Goal: Task Accomplishment & Management: Use online tool/utility

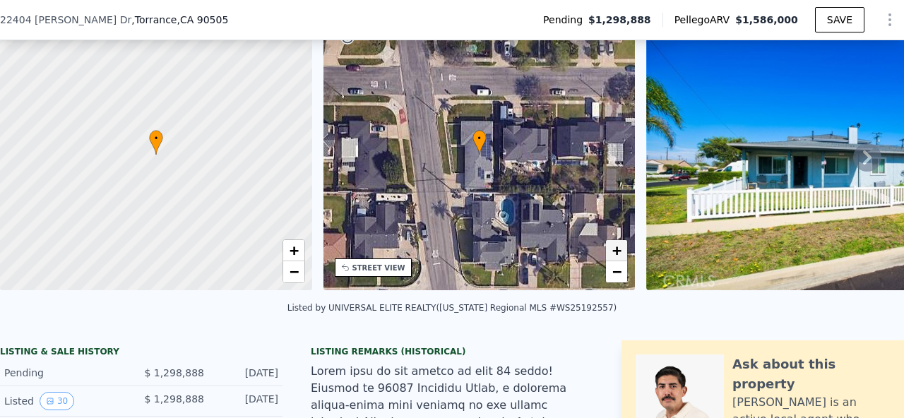
scroll to position [66, 0]
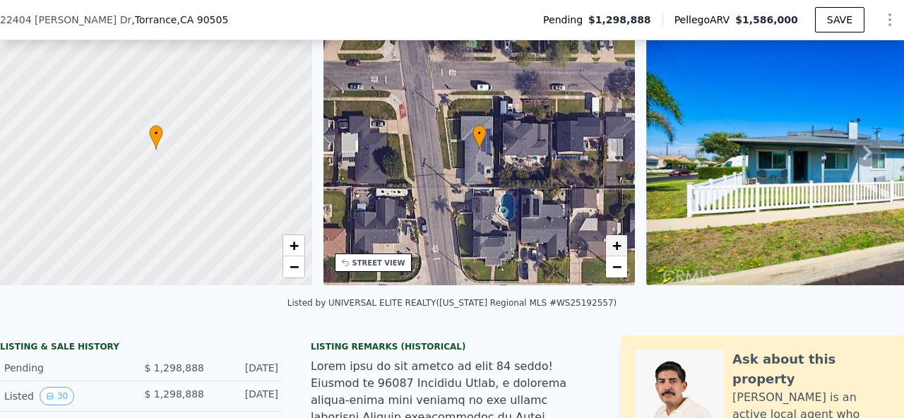
click at [616, 253] on span "+" at bounding box center [616, 246] width 9 height 18
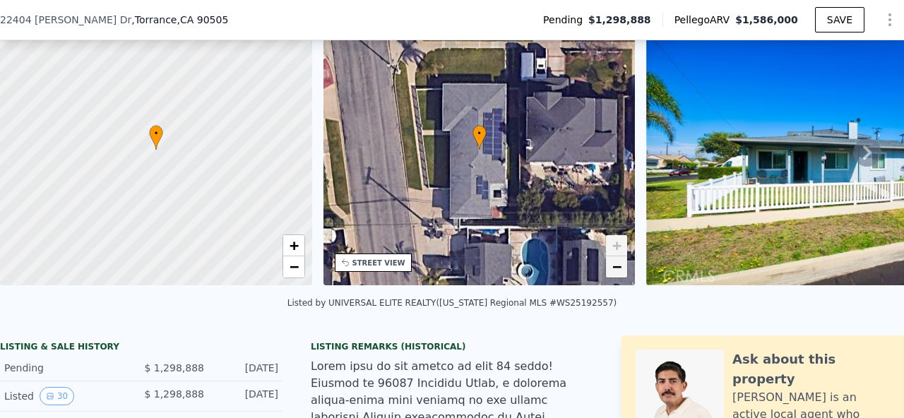
click at [616, 269] on span "−" at bounding box center [616, 267] width 9 height 18
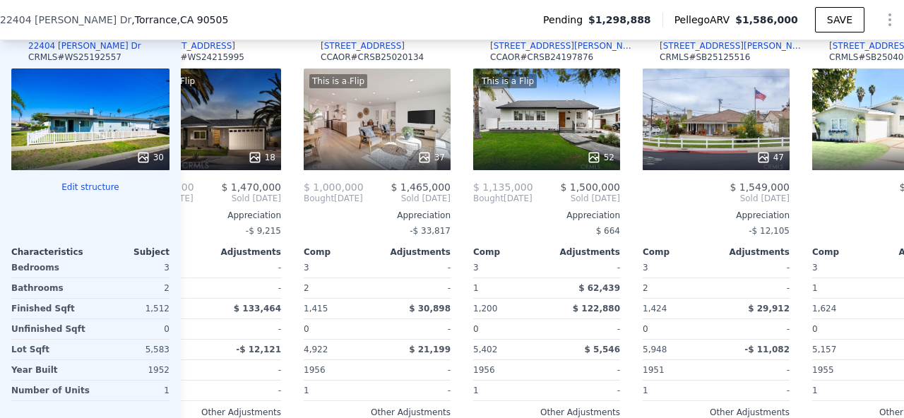
scroll to position [0, 62]
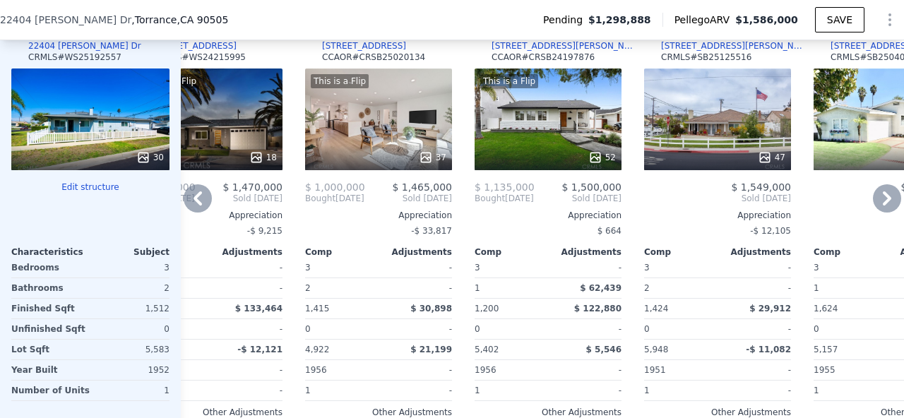
click at [392, 112] on div "This is a Flip 37" at bounding box center [378, 119] width 147 height 102
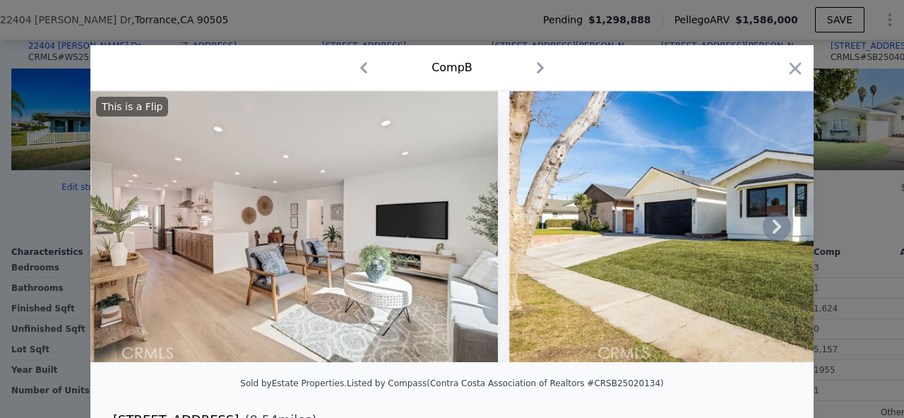
click at [779, 220] on icon at bounding box center [777, 227] width 28 height 28
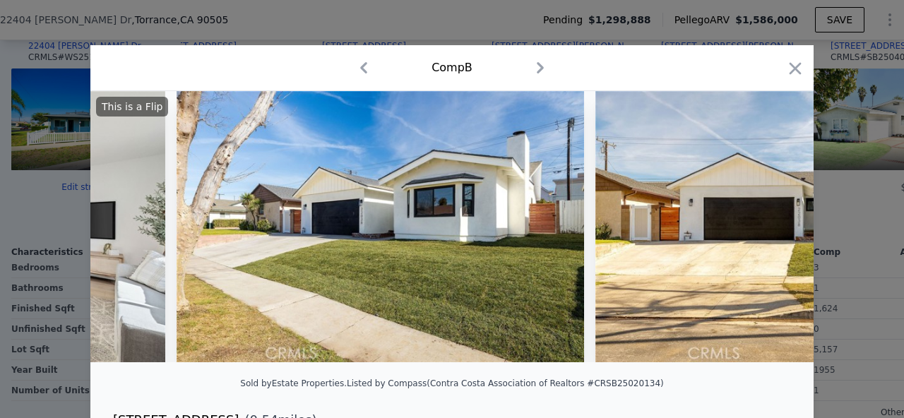
scroll to position [0, 339]
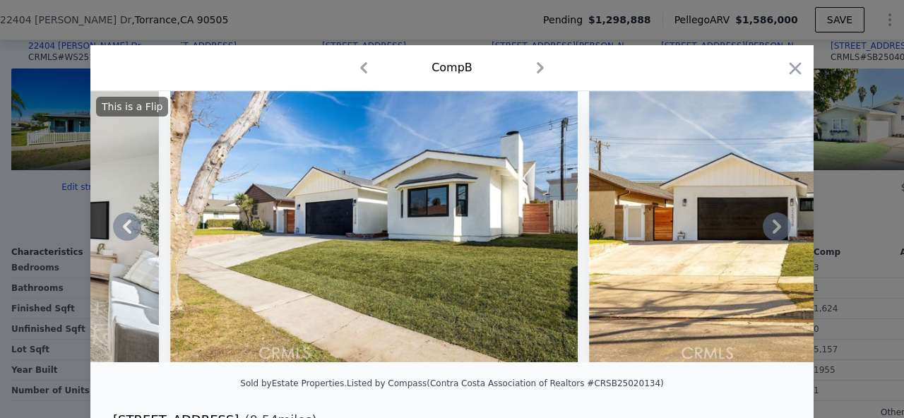
click at [779, 220] on div "This is a Flip" at bounding box center [451, 226] width 723 height 271
click at [773, 222] on icon at bounding box center [776, 227] width 8 height 14
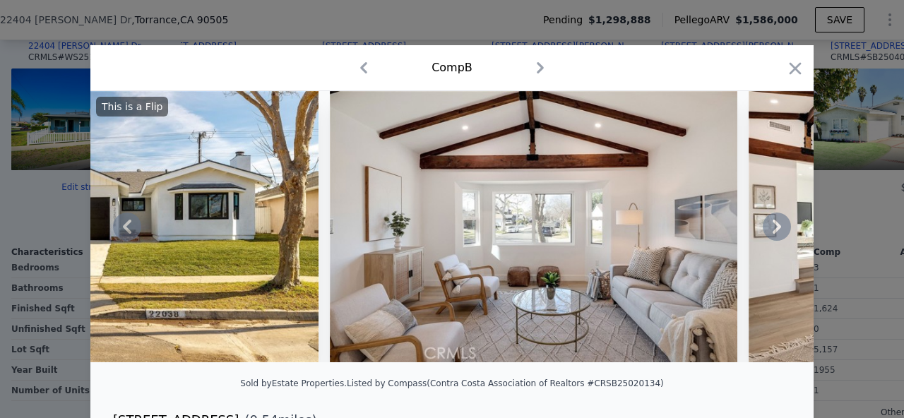
click at [772, 222] on icon at bounding box center [777, 227] width 28 height 28
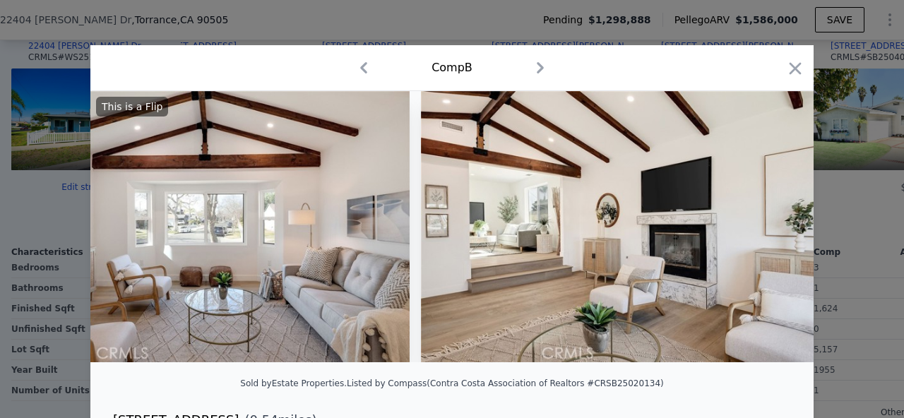
scroll to position [0, 1356]
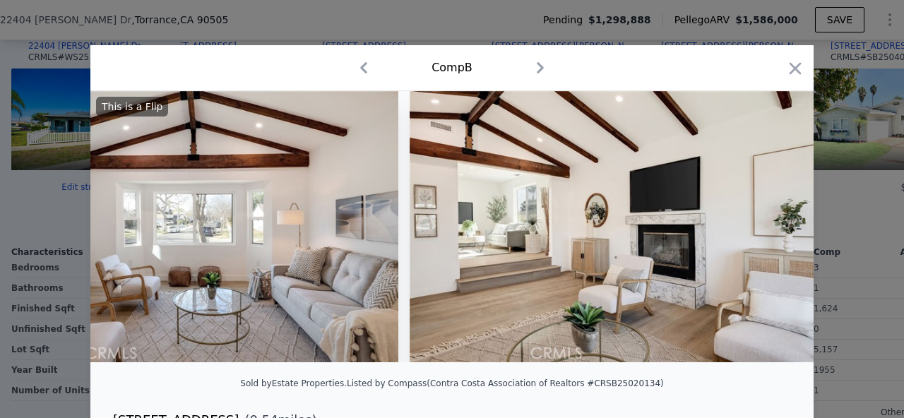
click at [771, 222] on div "This is a Flip" at bounding box center [451, 226] width 723 height 271
click at [770, 227] on icon at bounding box center [777, 227] width 28 height 28
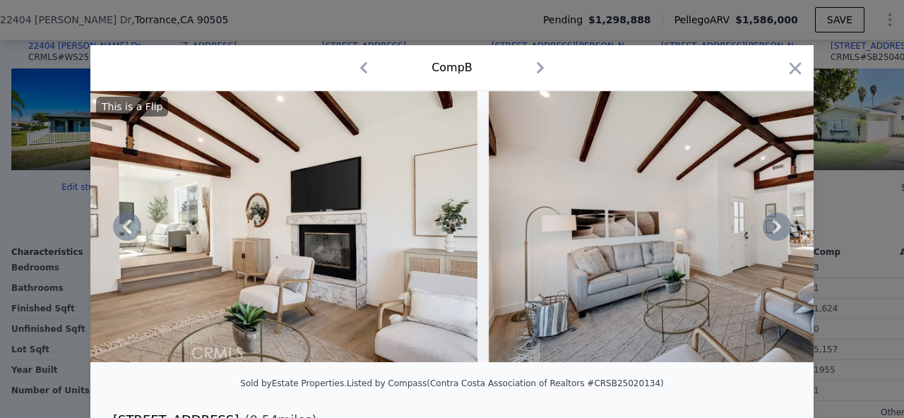
click at [770, 227] on icon at bounding box center [777, 227] width 28 height 28
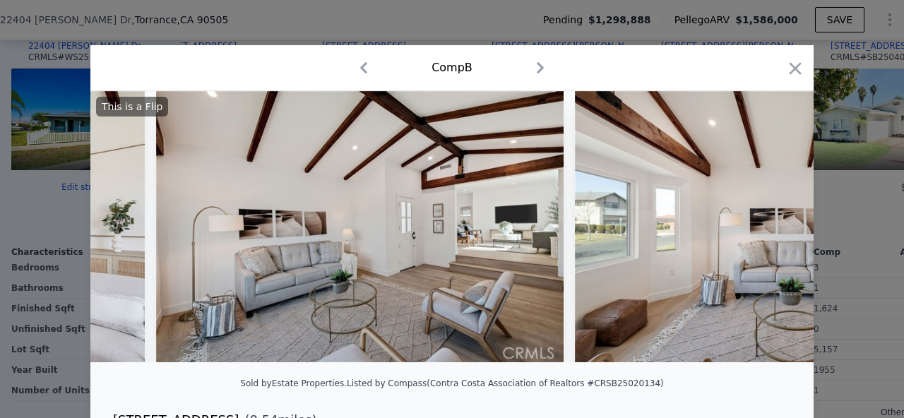
scroll to position [0, 2033]
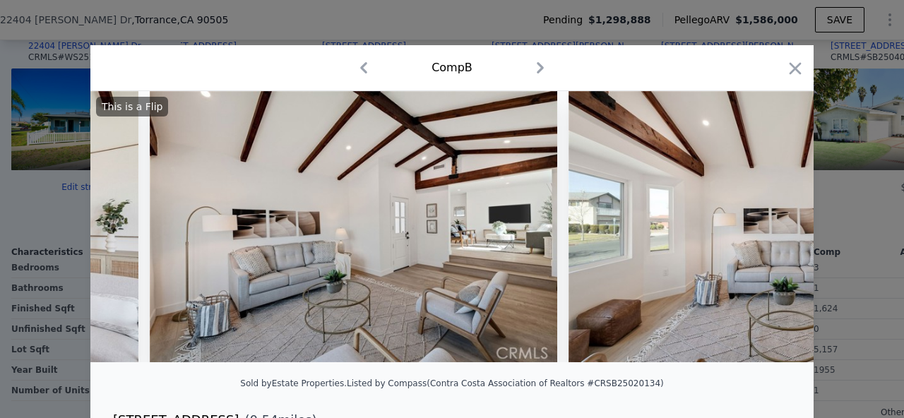
click at [770, 227] on div "This is a Flip" at bounding box center [451, 226] width 723 height 271
click at [770, 227] on icon at bounding box center [777, 227] width 28 height 28
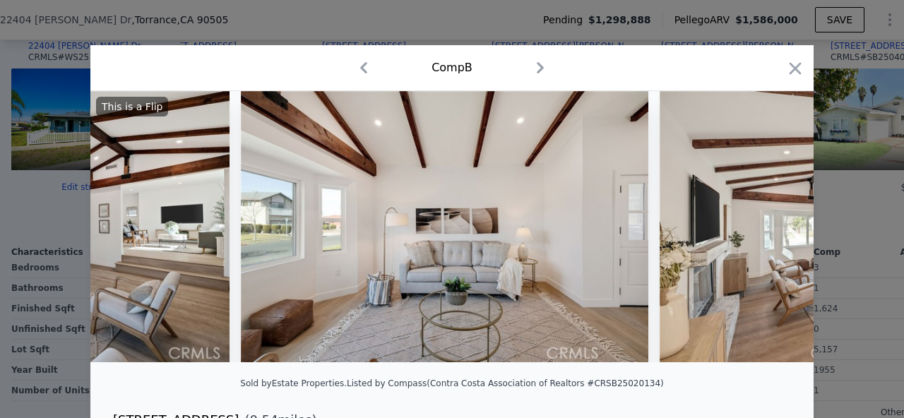
scroll to position [0, 2372]
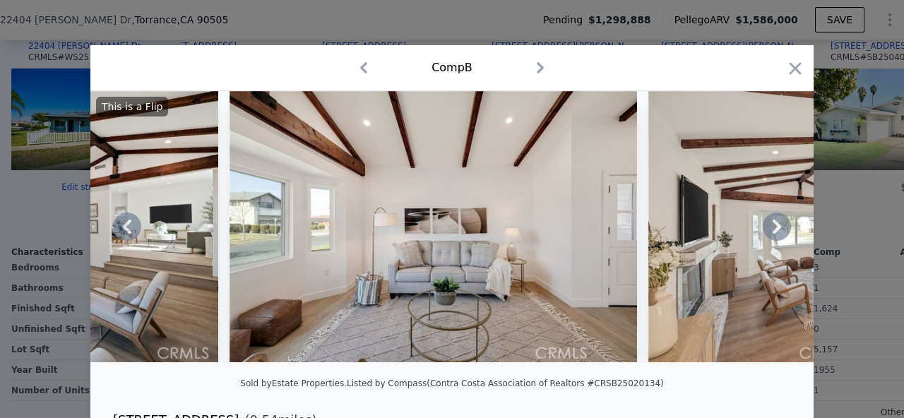
click at [770, 222] on div "This is a Flip" at bounding box center [451, 226] width 723 height 271
click at [771, 222] on icon at bounding box center [777, 227] width 28 height 28
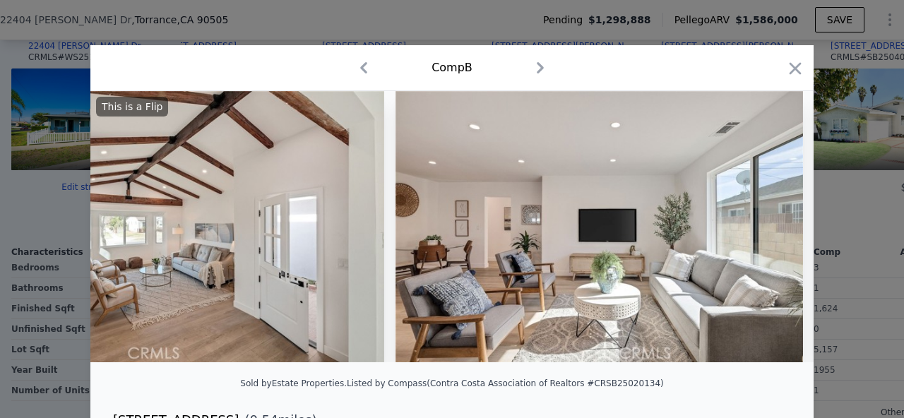
scroll to position [0, 3050]
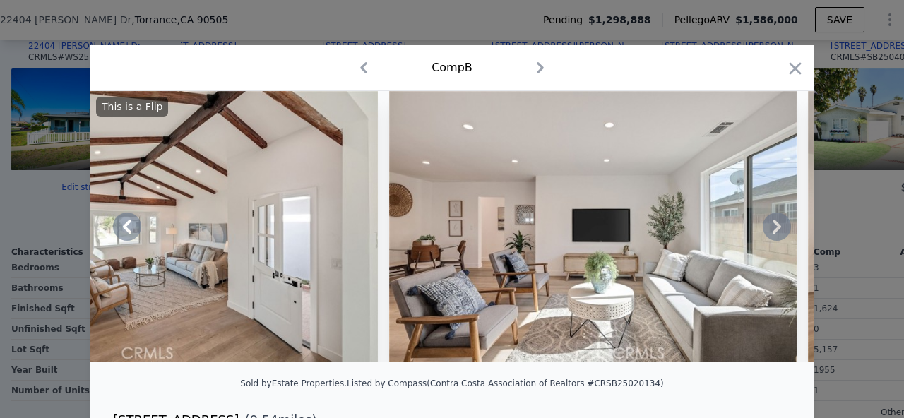
click at [771, 222] on icon at bounding box center [777, 227] width 28 height 28
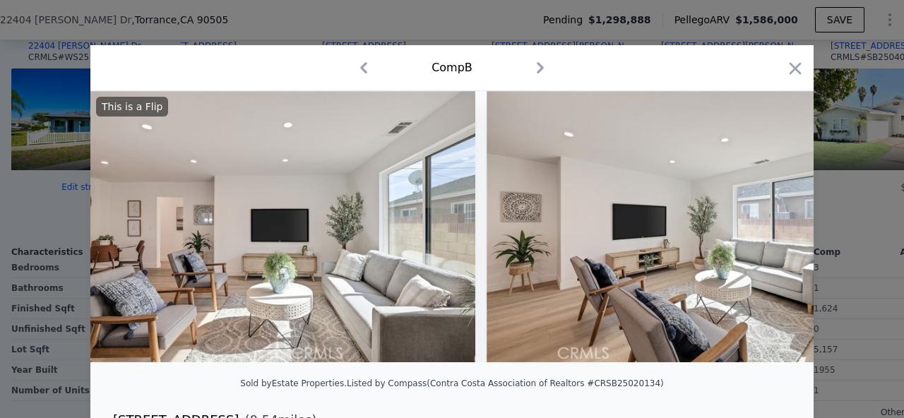
scroll to position [0, 3389]
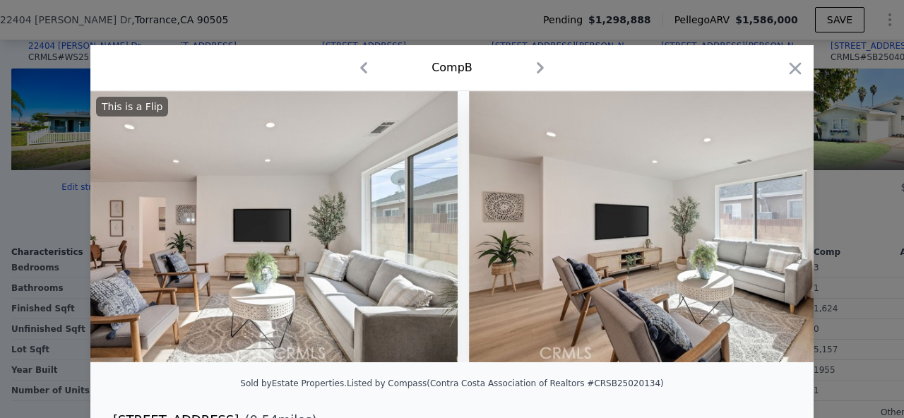
click at [771, 222] on div "This is a Flip" at bounding box center [451, 226] width 723 height 271
click at [771, 222] on icon at bounding box center [777, 227] width 28 height 28
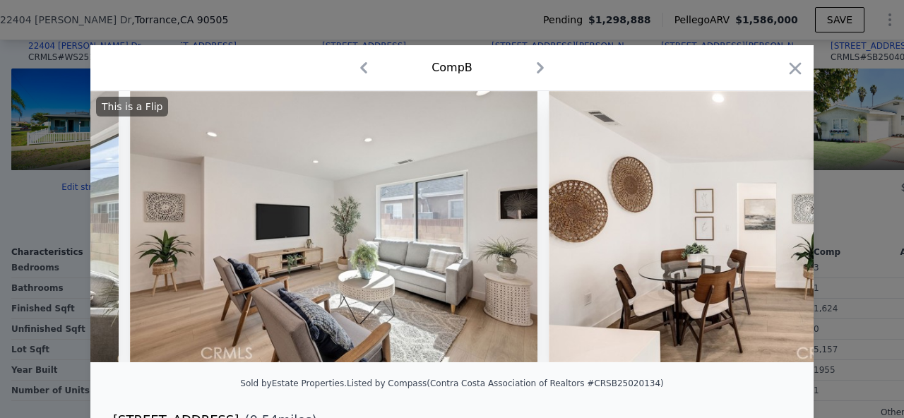
click at [771, 222] on div "This is a Flip" at bounding box center [451, 226] width 723 height 271
click at [771, 222] on icon at bounding box center [777, 227] width 28 height 28
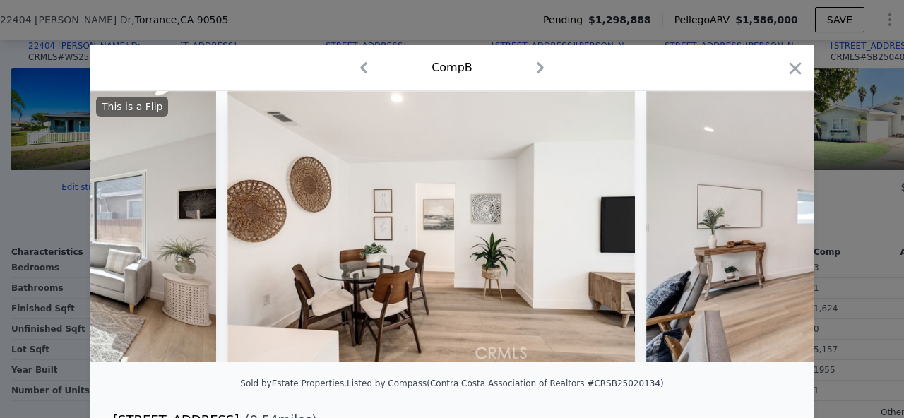
scroll to position [0, 4067]
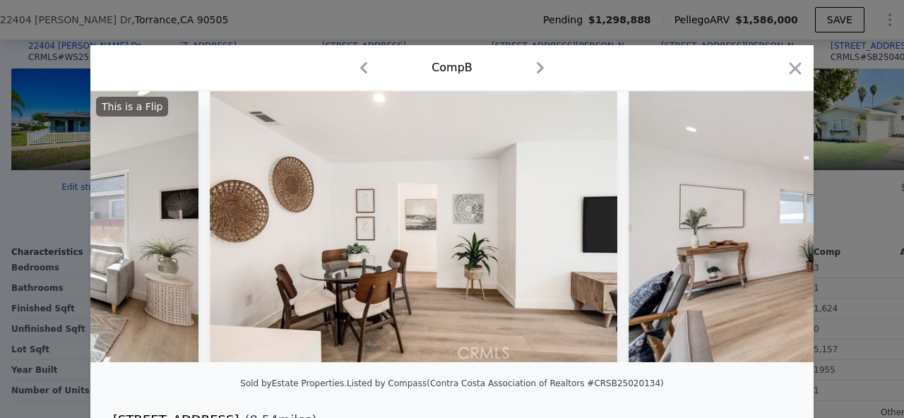
click at [771, 222] on div "This is a Flip" at bounding box center [451, 226] width 723 height 271
click at [771, 222] on icon at bounding box center [777, 227] width 28 height 28
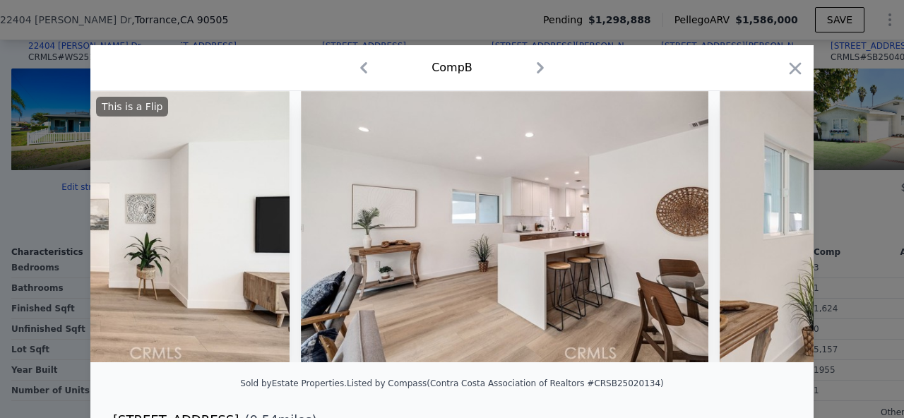
scroll to position [0, 4406]
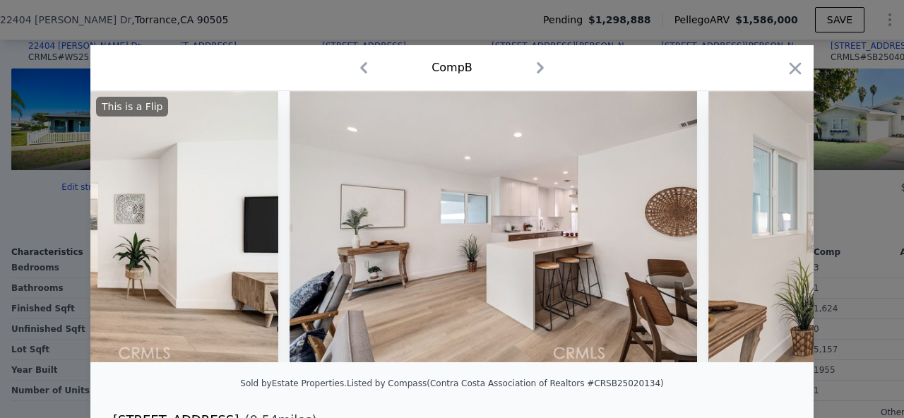
click at [771, 222] on div "This is a Flip" at bounding box center [451, 226] width 723 height 271
click at [771, 222] on icon at bounding box center [777, 227] width 28 height 28
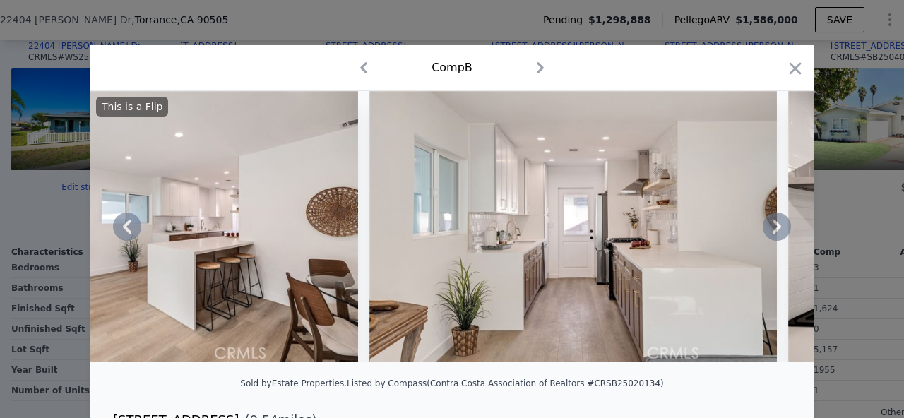
click at [771, 222] on icon at bounding box center [777, 227] width 28 height 28
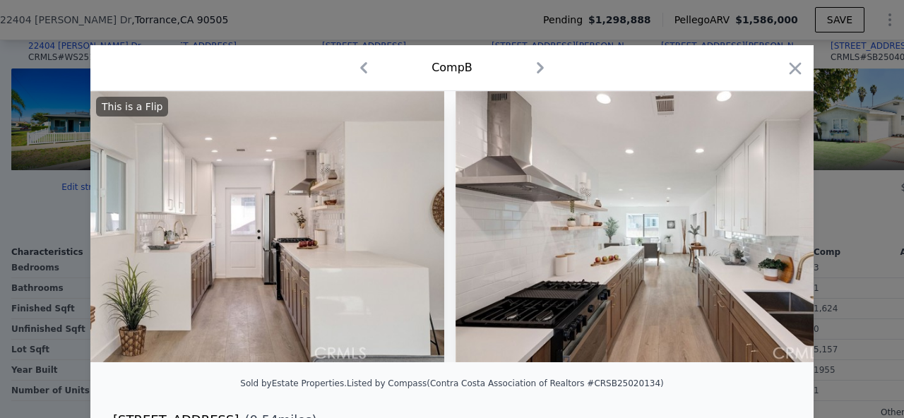
scroll to position [0, 5084]
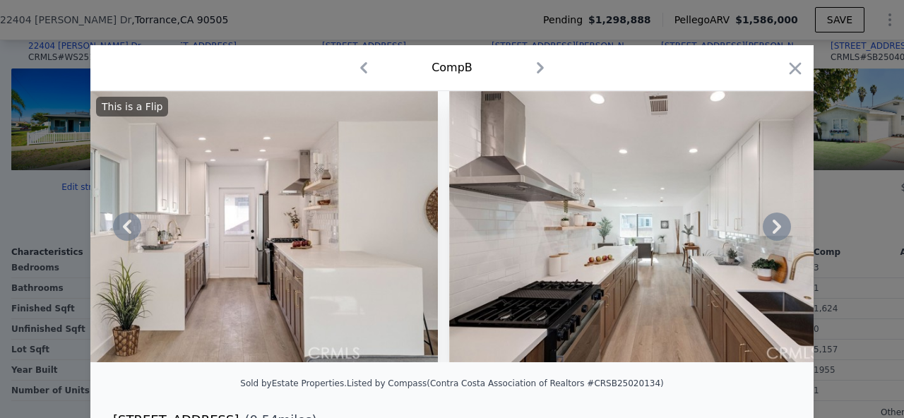
click at [771, 222] on icon at bounding box center [777, 227] width 28 height 28
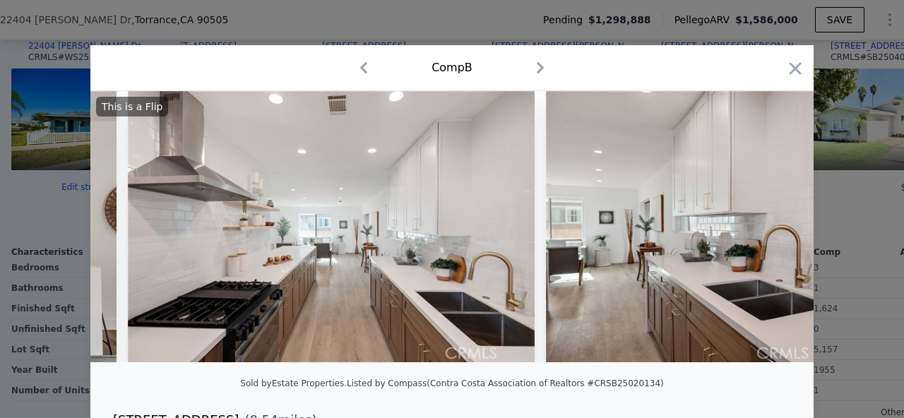
scroll to position [0, 5422]
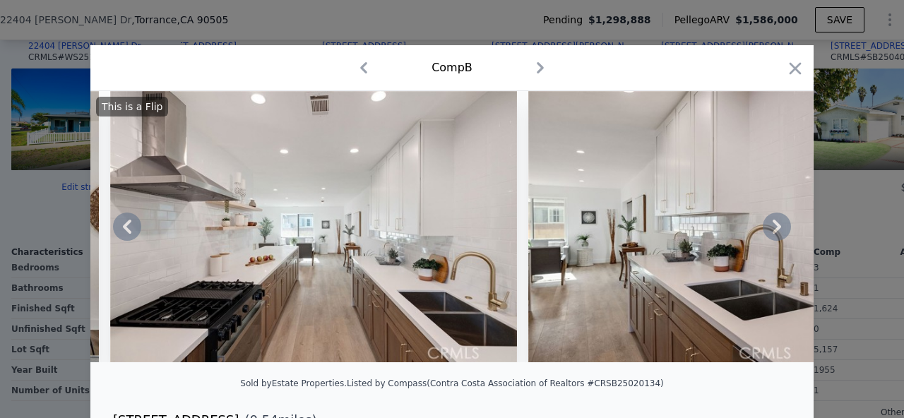
click at [771, 222] on icon at bounding box center [777, 227] width 28 height 28
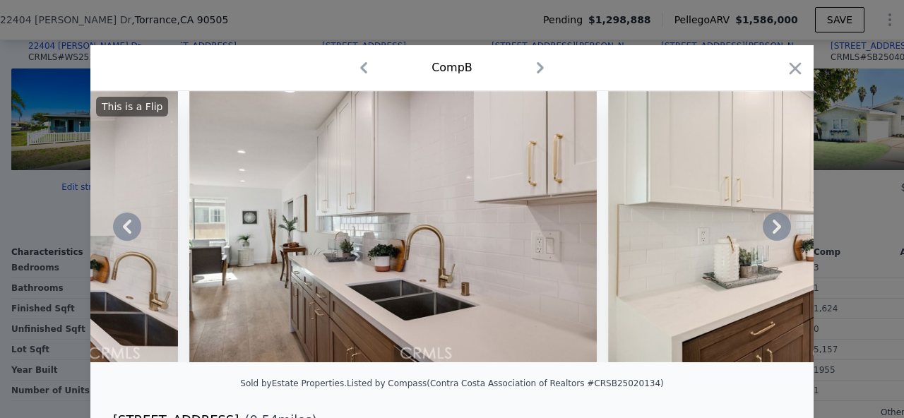
click at [771, 222] on icon at bounding box center [777, 227] width 28 height 28
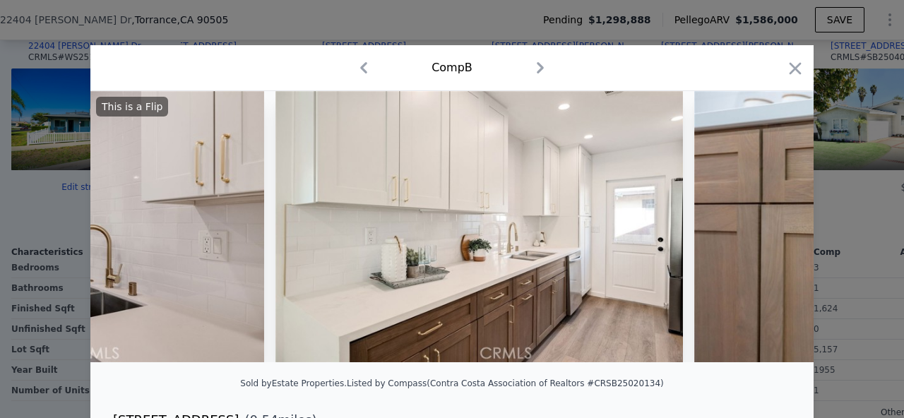
scroll to position [0, 6100]
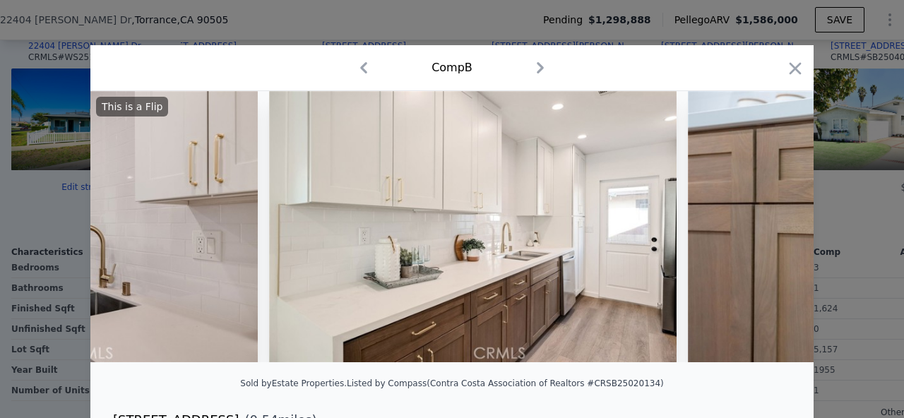
click at [771, 222] on div "This is a Flip" at bounding box center [451, 226] width 723 height 271
click at [773, 221] on icon at bounding box center [776, 227] width 8 height 14
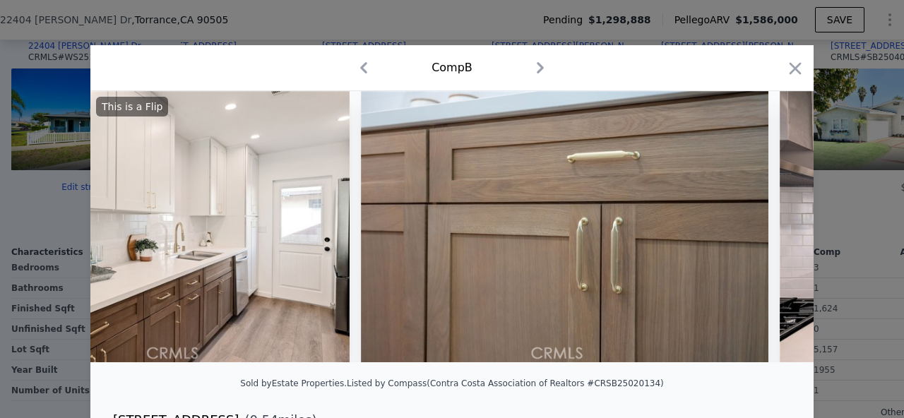
scroll to position [0, 6439]
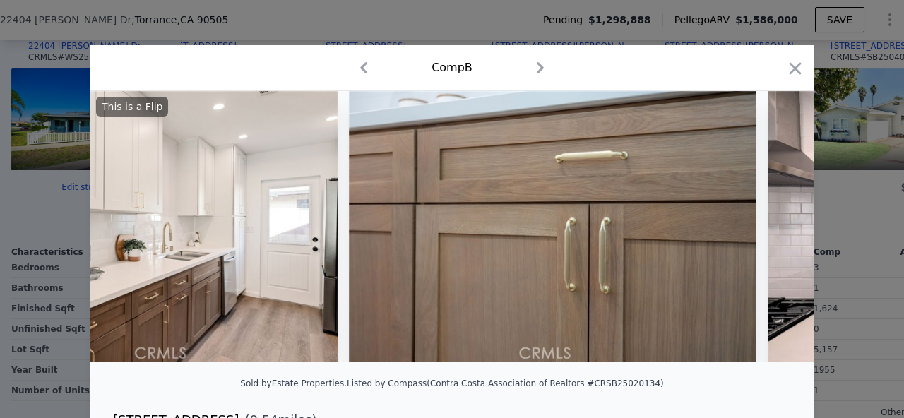
click at [775, 222] on div "This is a Flip" at bounding box center [451, 226] width 723 height 271
click at [775, 222] on icon at bounding box center [776, 227] width 8 height 14
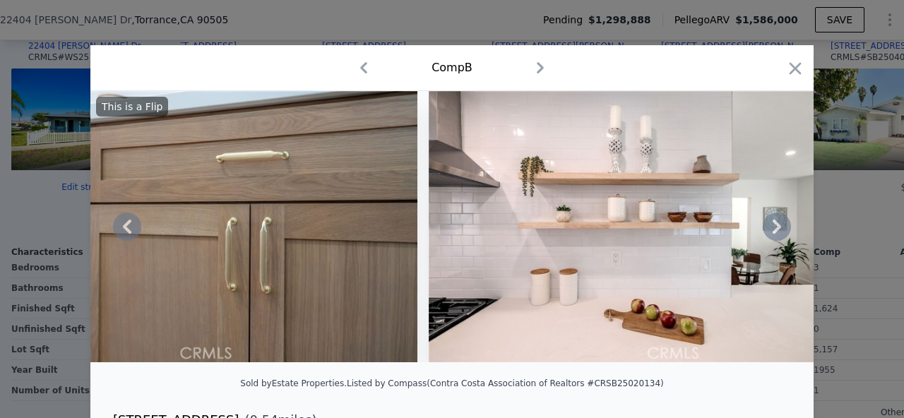
click at [775, 223] on icon at bounding box center [776, 227] width 8 height 14
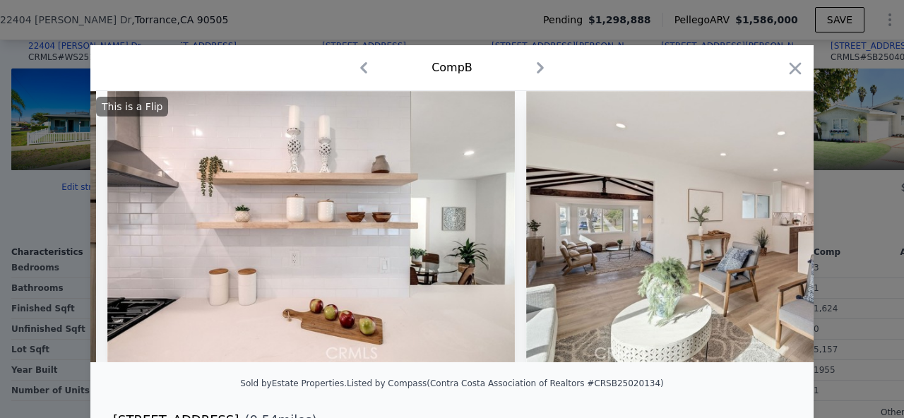
scroll to position [0, 7117]
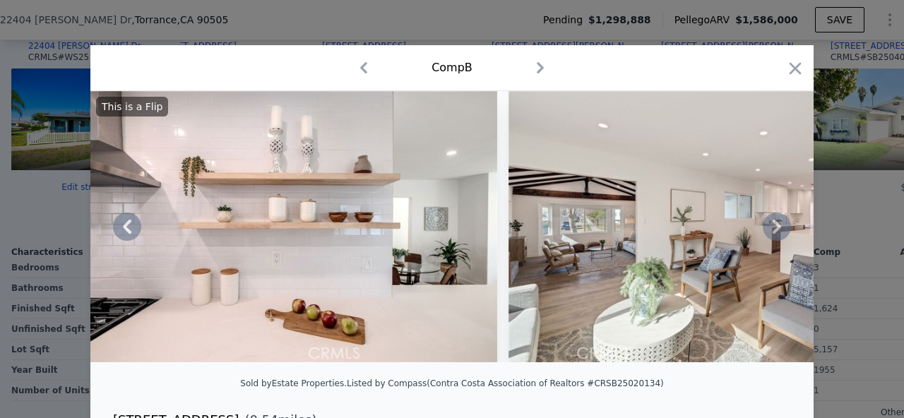
click at [775, 223] on icon at bounding box center [776, 227] width 8 height 14
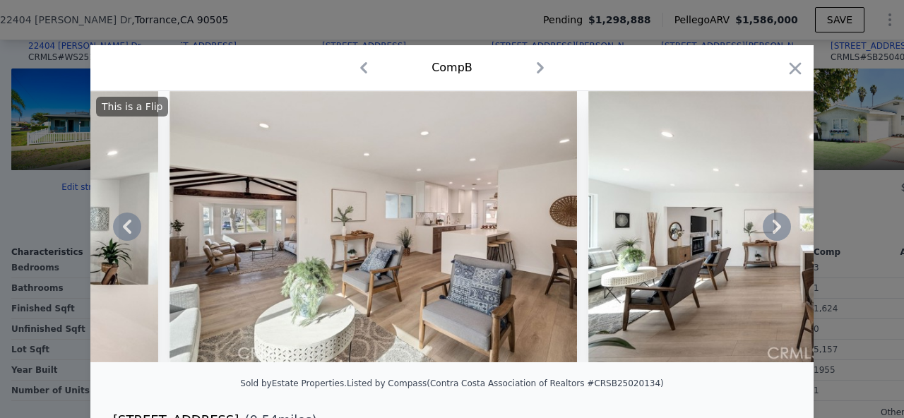
click at [775, 223] on icon at bounding box center [776, 227] width 8 height 14
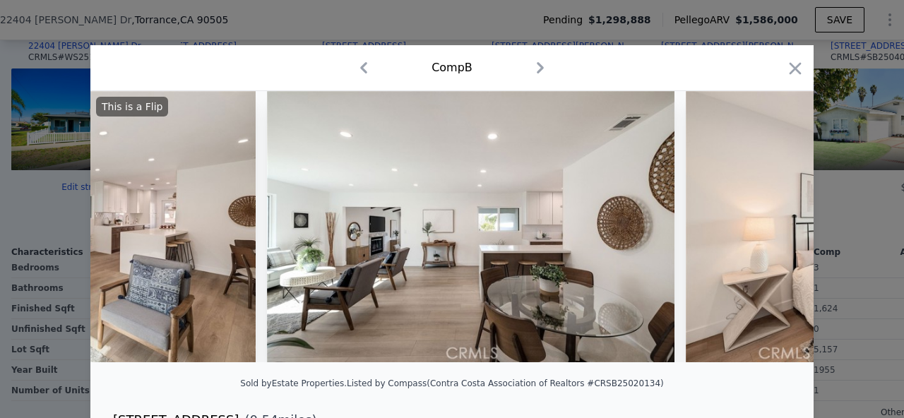
scroll to position [0, 7795]
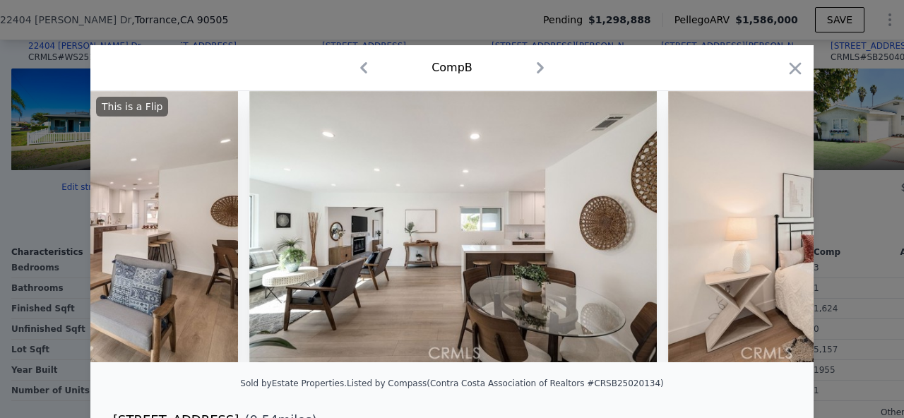
click at [775, 223] on div "This is a Flip" at bounding box center [451, 226] width 723 height 271
click at [775, 223] on icon at bounding box center [776, 227] width 8 height 14
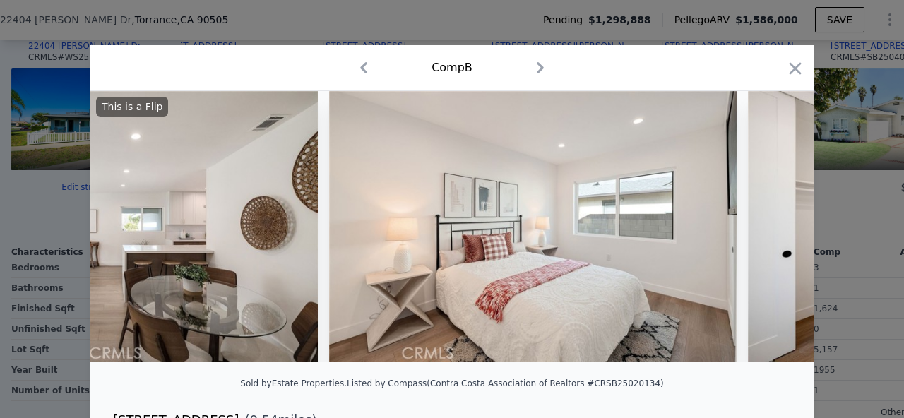
click at [771, 227] on icon at bounding box center [777, 227] width 28 height 28
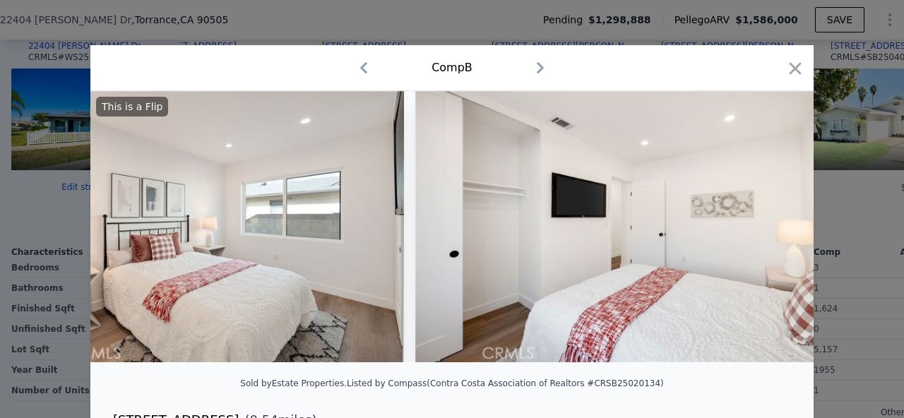
scroll to position [0, 8473]
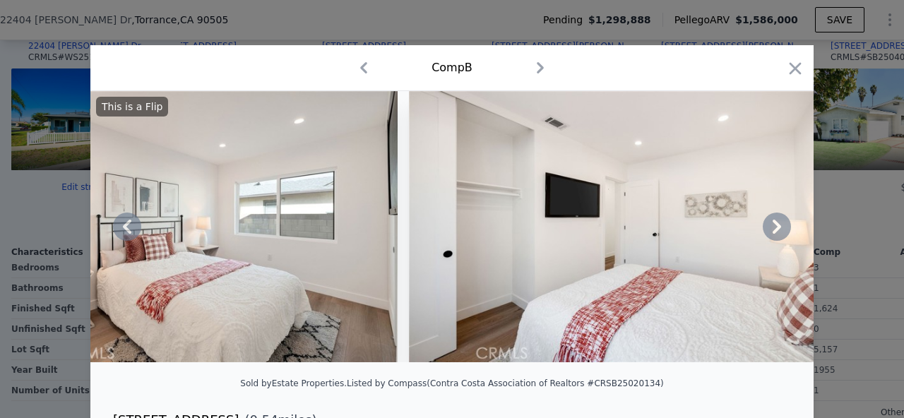
click at [771, 227] on div "This is a Flip" at bounding box center [451, 226] width 723 height 271
click at [771, 227] on icon at bounding box center [777, 227] width 28 height 28
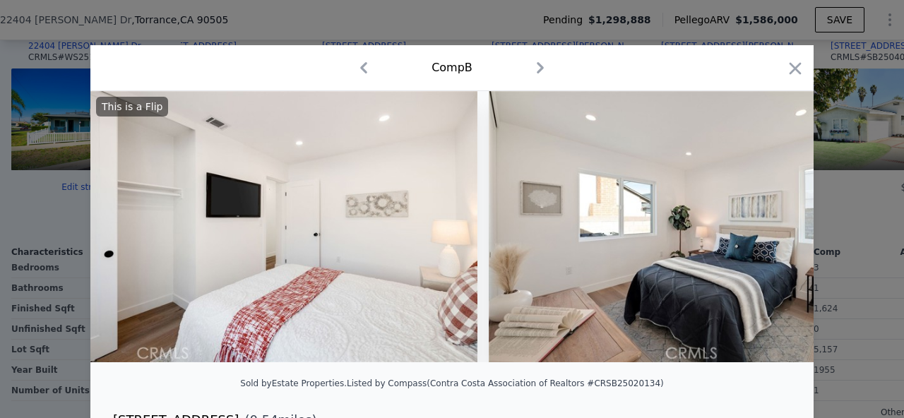
click at [771, 227] on div "This is a Flip" at bounding box center [451, 226] width 723 height 271
click at [771, 227] on icon at bounding box center [777, 227] width 28 height 28
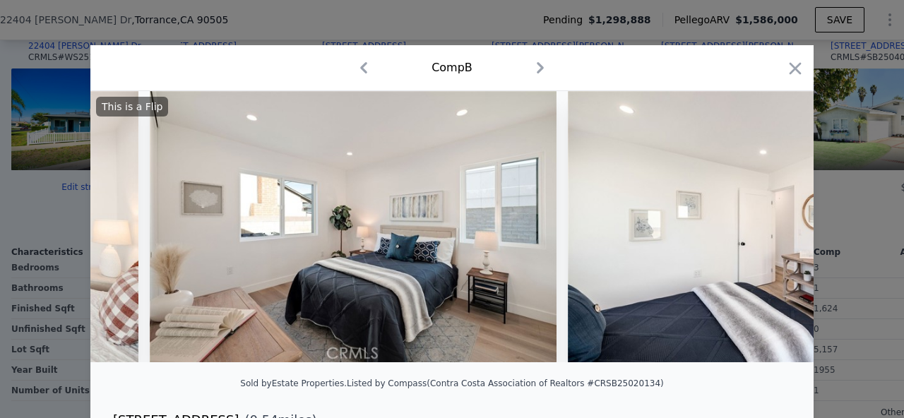
click at [771, 227] on div "This is a Flip" at bounding box center [451, 226] width 723 height 271
click at [771, 227] on icon at bounding box center [777, 227] width 28 height 28
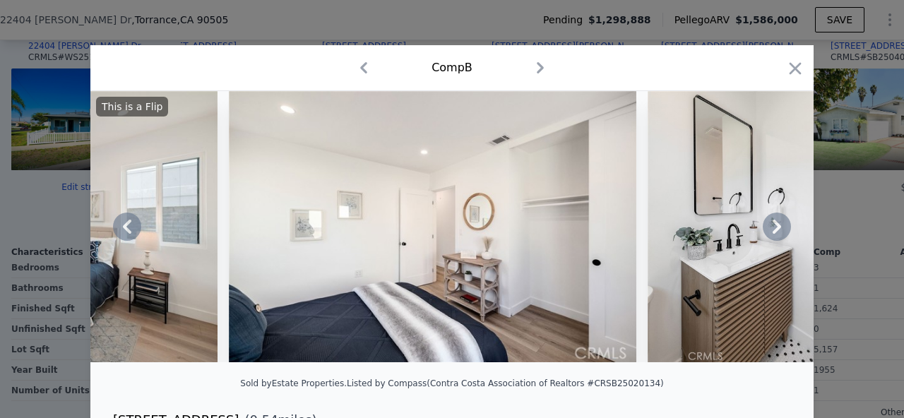
click at [771, 227] on div "This is a Flip" at bounding box center [451, 226] width 723 height 271
click at [771, 227] on icon at bounding box center [777, 227] width 28 height 28
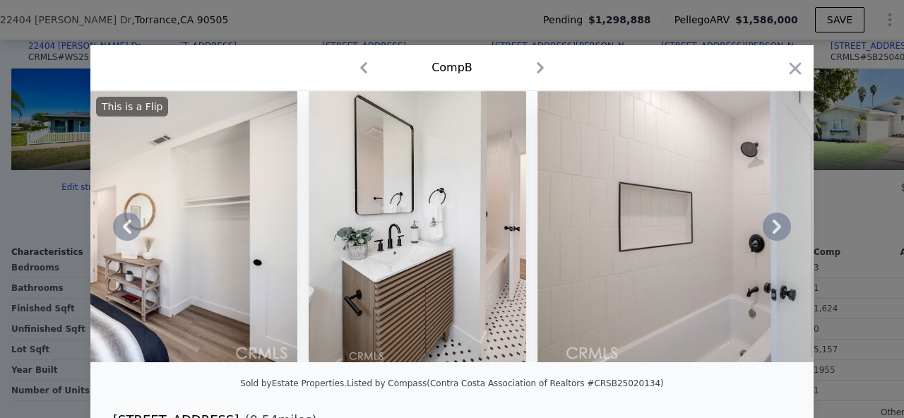
click at [771, 227] on icon at bounding box center [777, 227] width 28 height 28
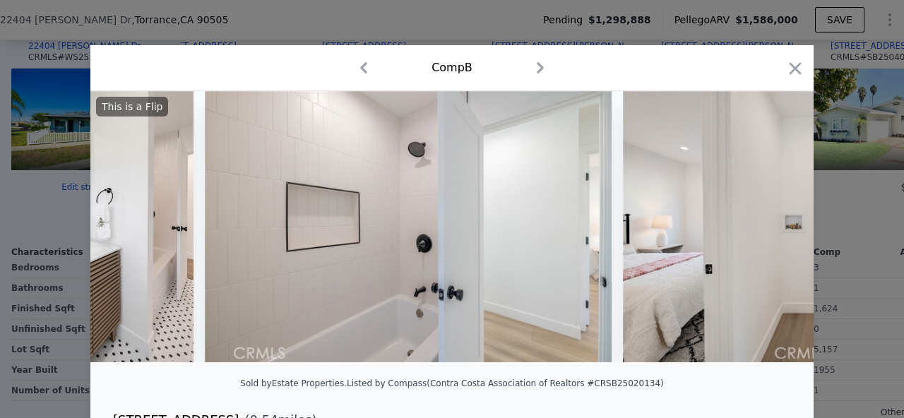
scroll to position [0, 10167]
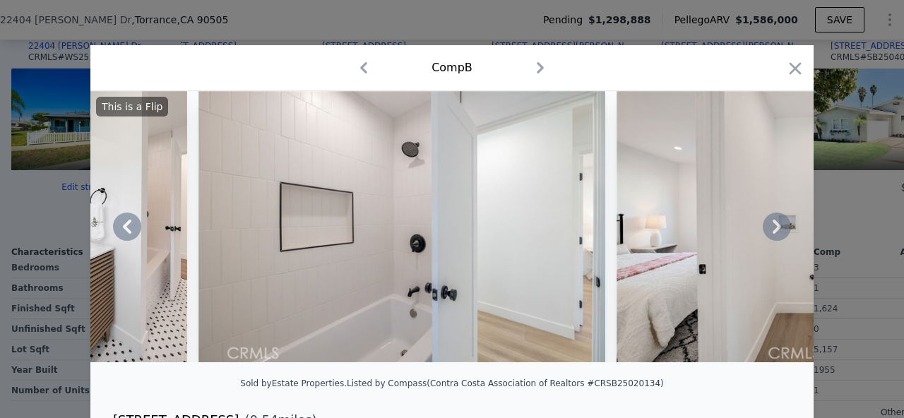
click at [771, 227] on icon at bounding box center [777, 227] width 28 height 28
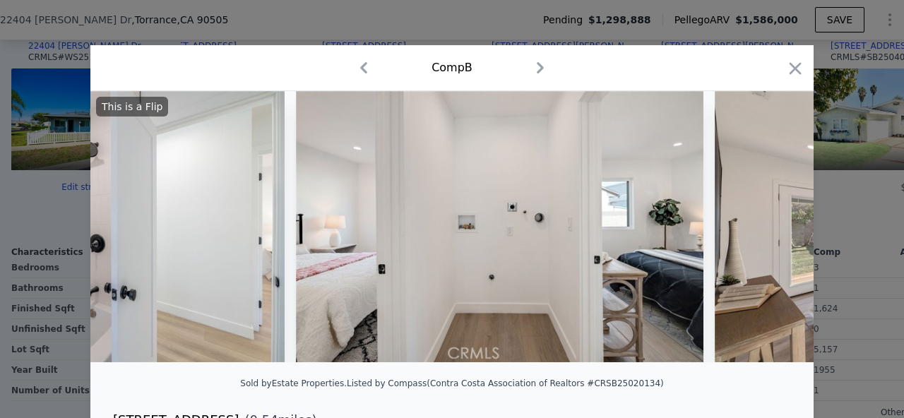
scroll to position [0, 10506]
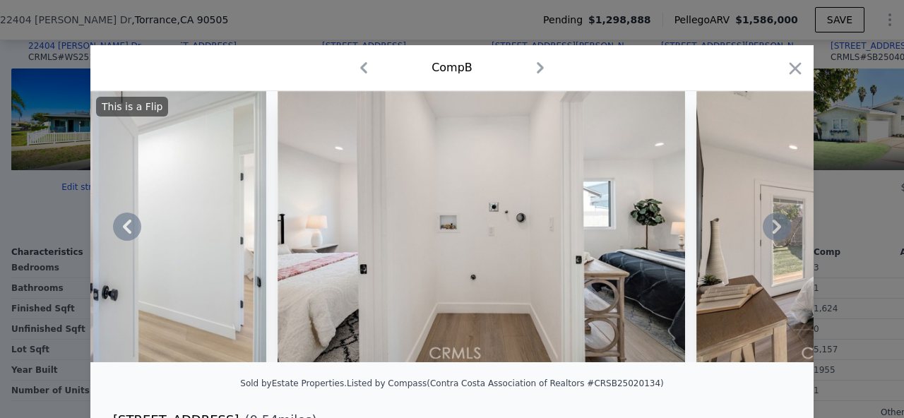
click at [771, 227] on icon at bounding box center [777, 227] width 28 height 28
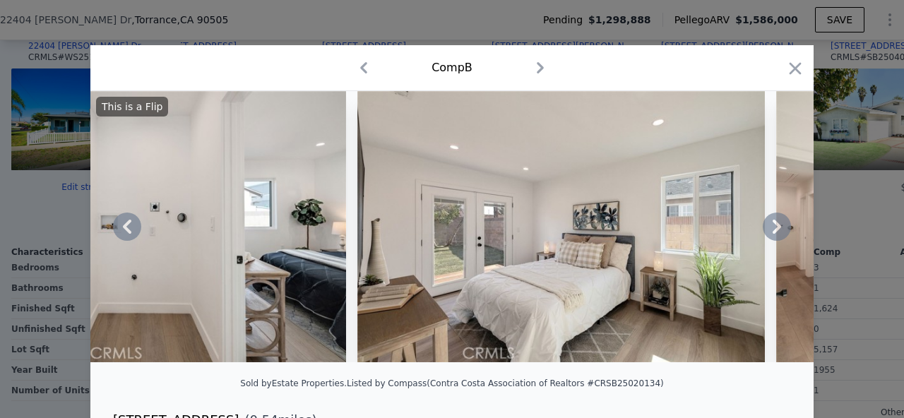
click at [770, 227] on icon at bounding box center [777, 227] width 28 height 28
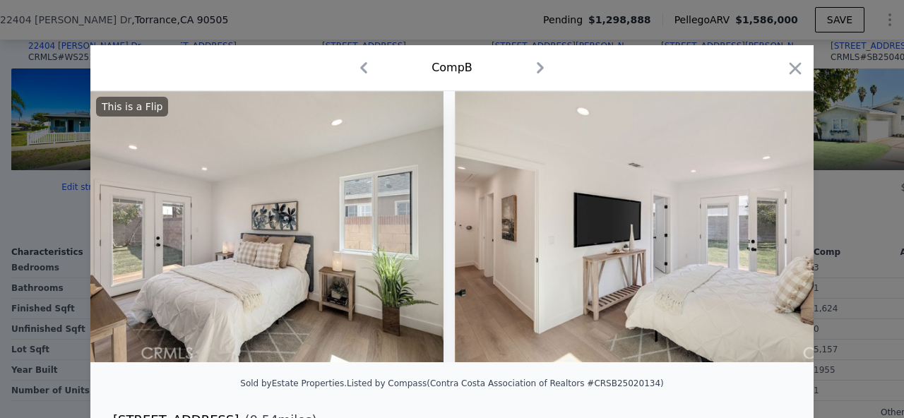
scroll to position [0, 11184]
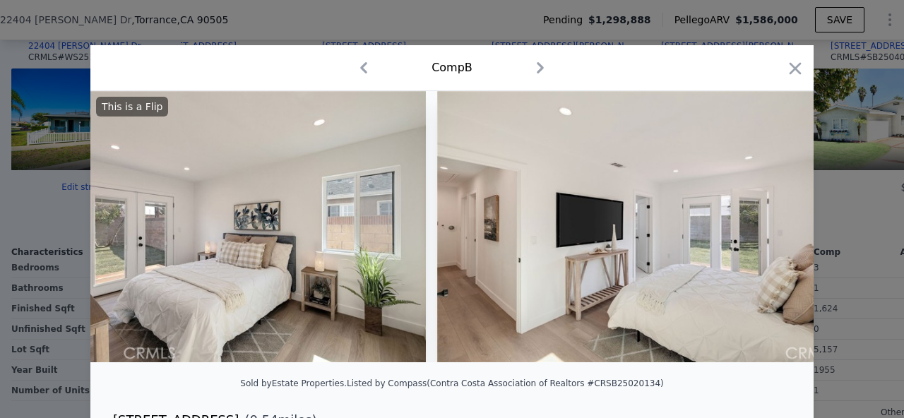
click at [770, 227] on div "This is a Flip" at bounding box center [451, 226] width 723 height 271
click at [770, 227] on icon at bounding box center [777, 227] width 28 height 28
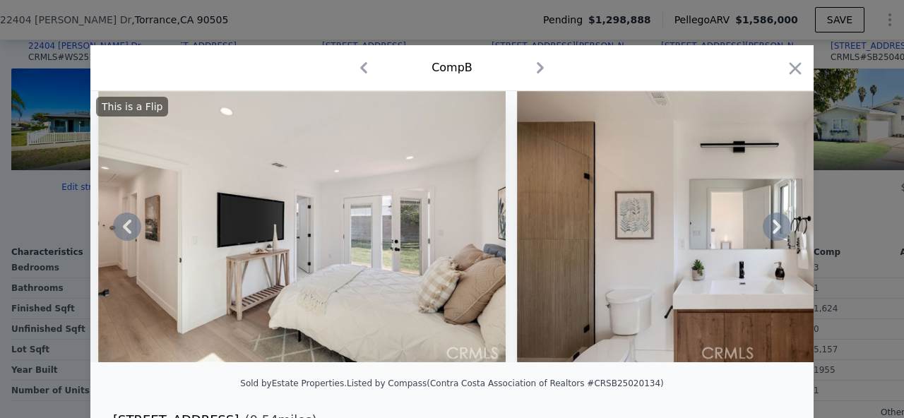
click at [770, 227] on icon at bounding box center [777, 227] width 28 height 28
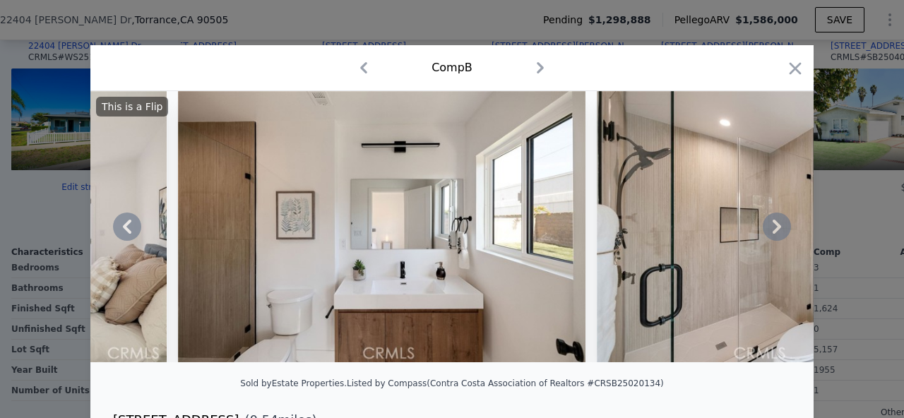
click at [770, 227] on icon at bounding box center [777, 227] width 28 height 28
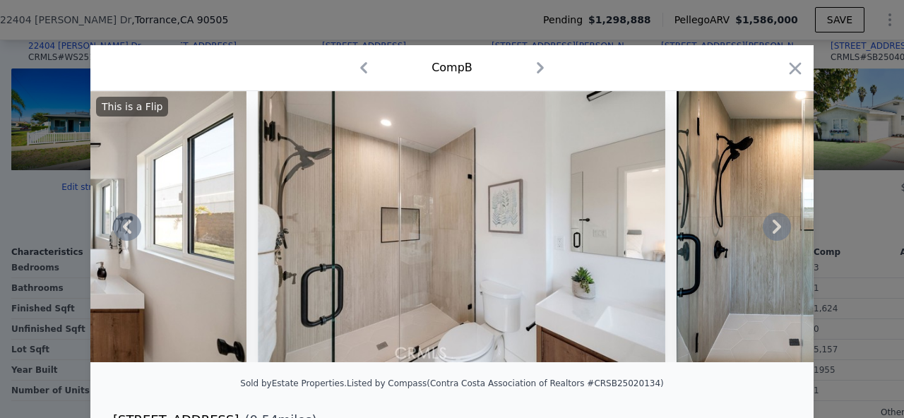
click at [770, 227] on icon at bounding box center [777, 227] width 28 height 28
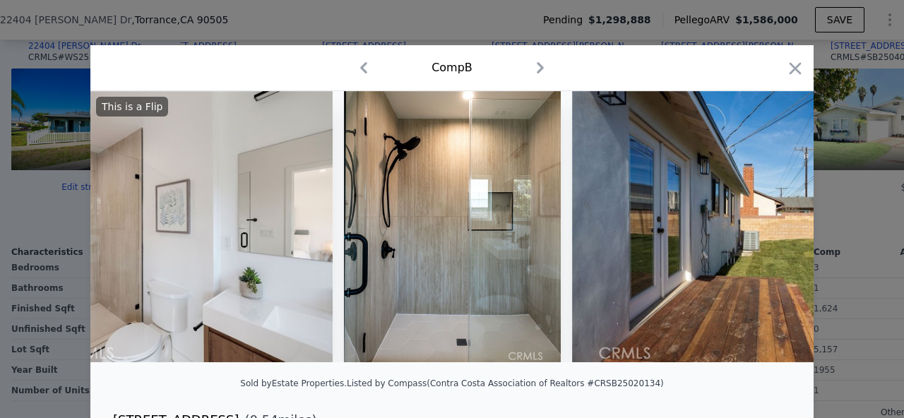
scroll to position [0, 12540]
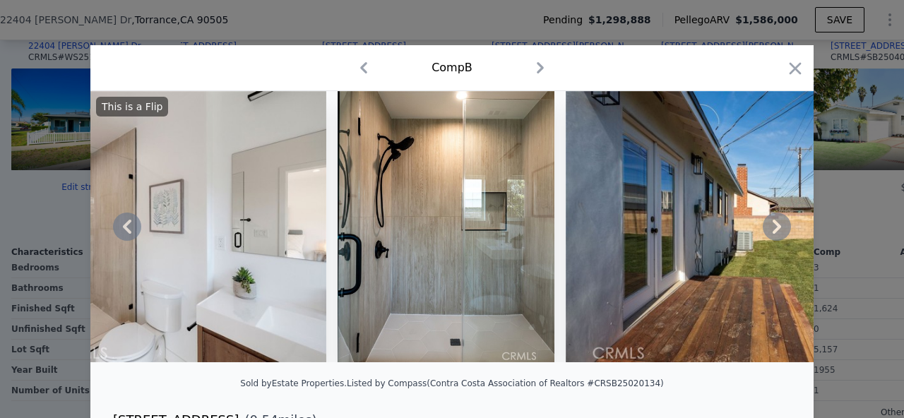
click at [770, 227] on icon at bounding box center [777, 227] width 28 height 28
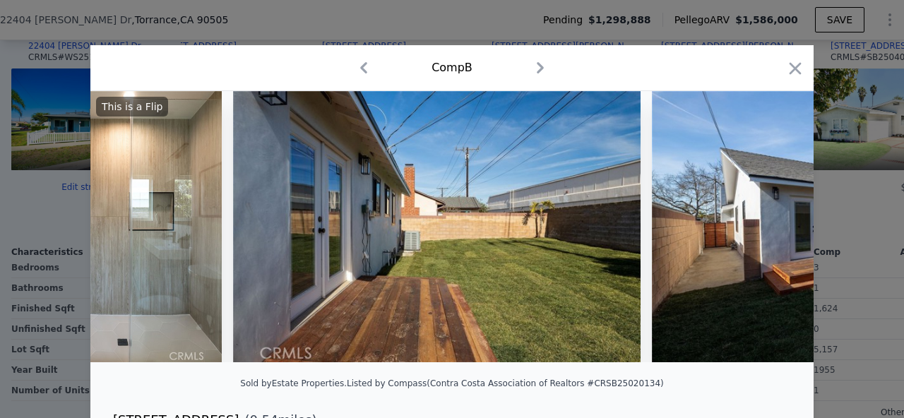
scroll to position [0, 12878]
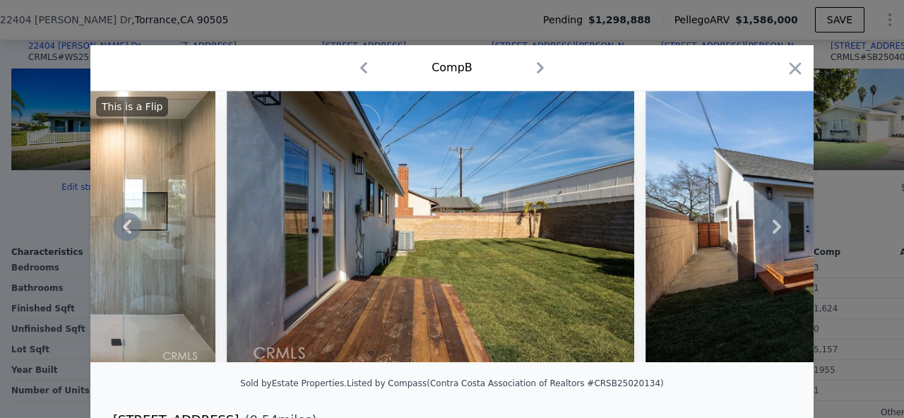
click at [770, 227] on icon at bounding box center [777, 227] width 28 height 28
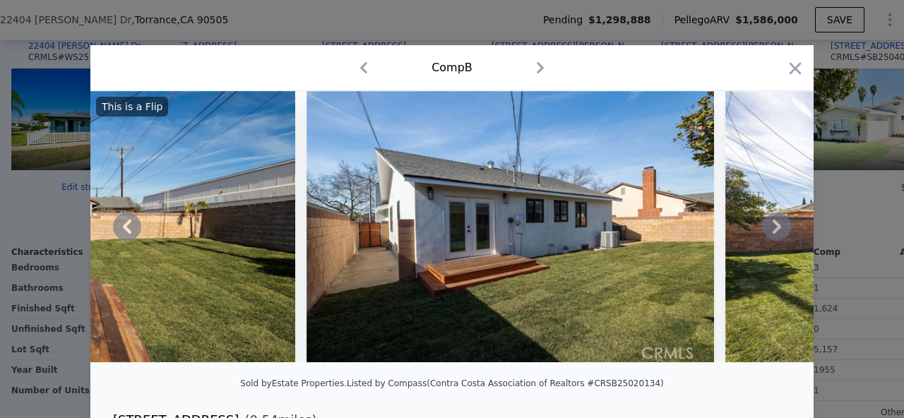
click at [770, 227] on icon at bounding box center [777, 227] width 28 height 28
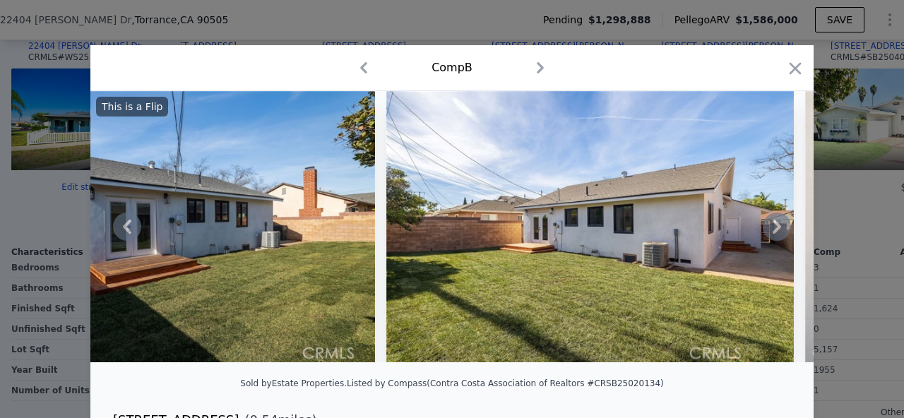
click at [770, 227] on icon at bounding box center [777, 227] width 28 height 28
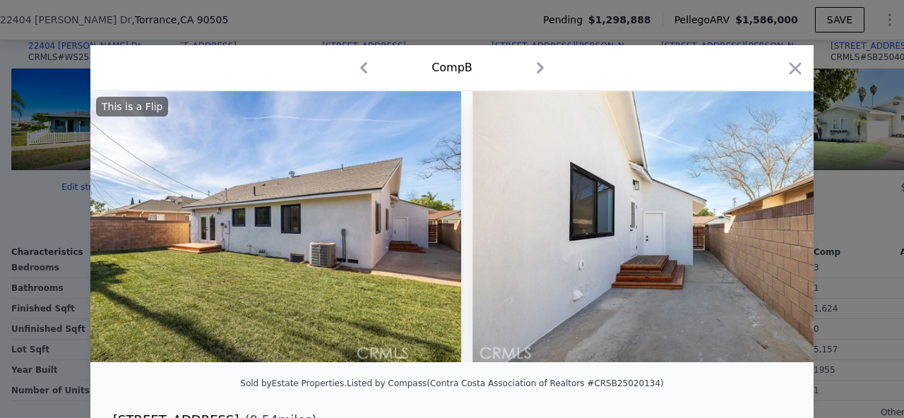
scroll to position [0, 13895]
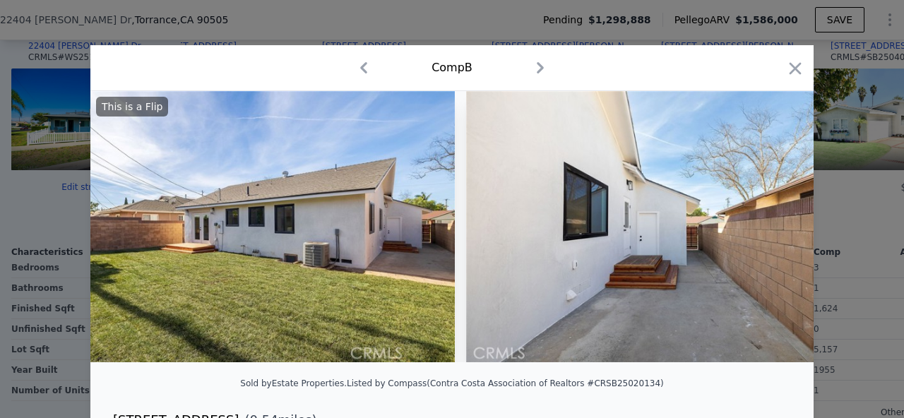
click at [770, 227] on div "This is a Flip" at bounding box center [451, 226] width 723 height 271
click at [770, 227] on icon at bounding box center [777, 227] width 28 height 28
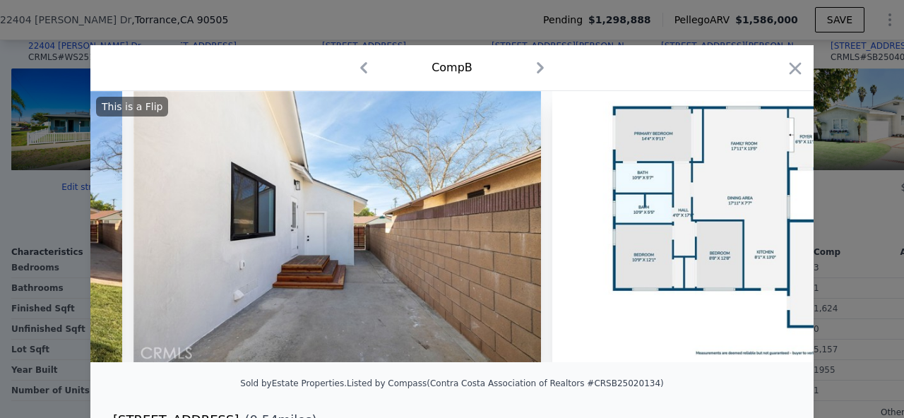
scroll to position [0, 14234]
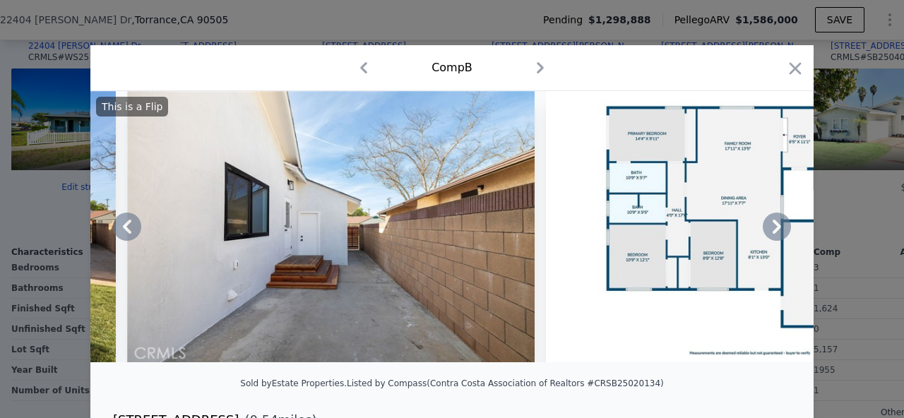
click at [770, 218] on icon at bounding box center [777, 227] width 28 height 28
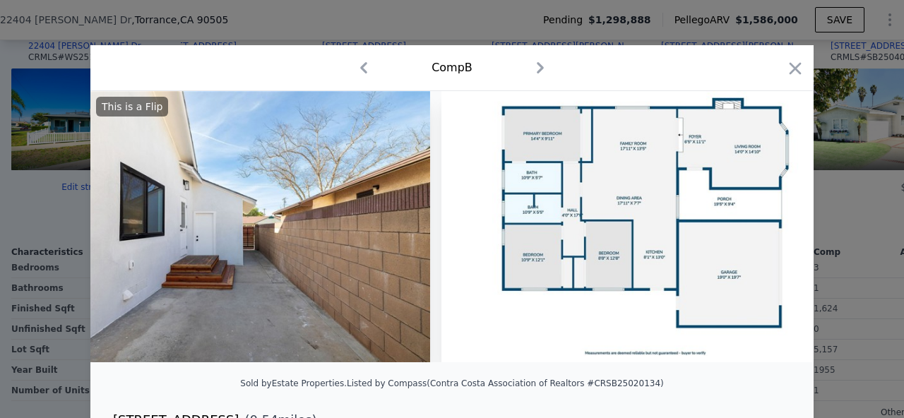
scroll to position [0, 14374]
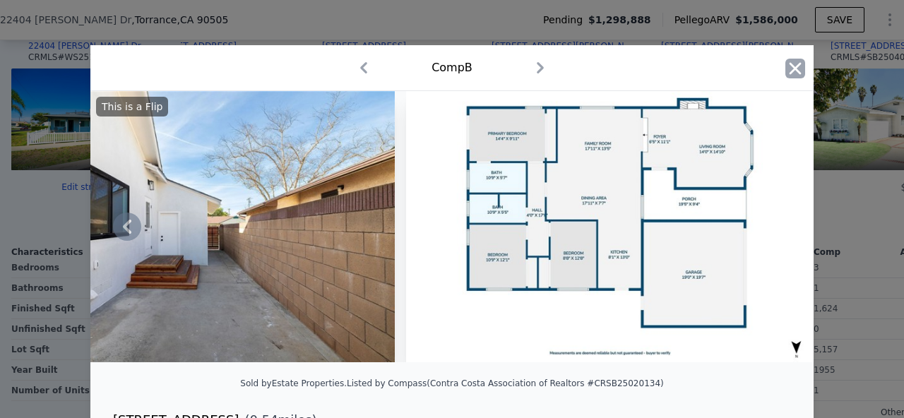
click at [794, 66] on icon "button" at bounding box center [795, 68] width 12 height 12
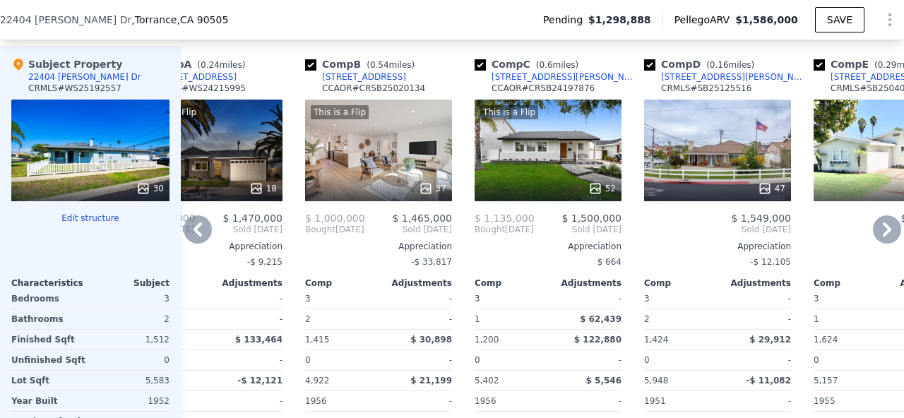
scroll to position [1492, 0]
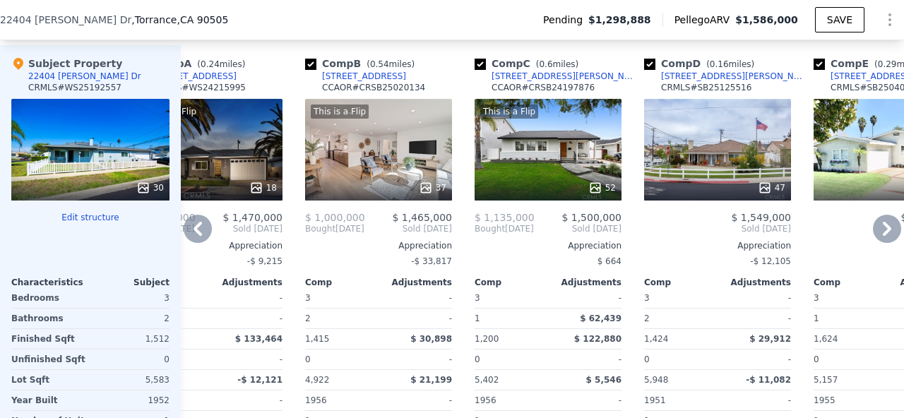
click at [736, 162] on div "47" at bounding box center [717, 150] width 147 height 102
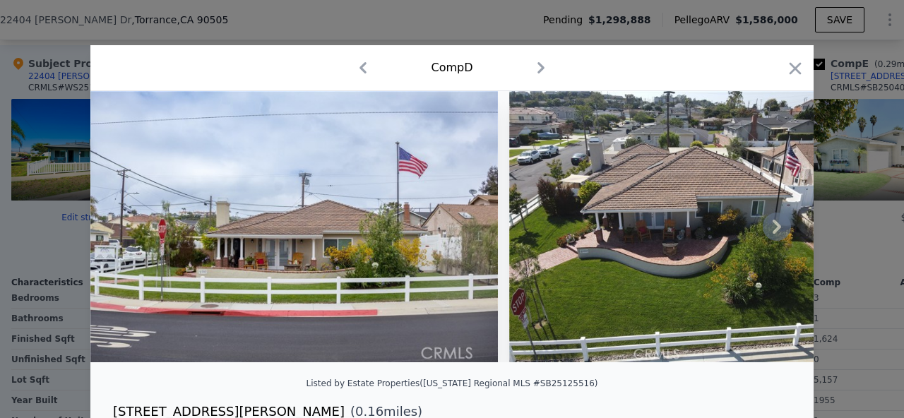
click at [777, 230] on icon at bounding box center [777, 227] width 28 height 28
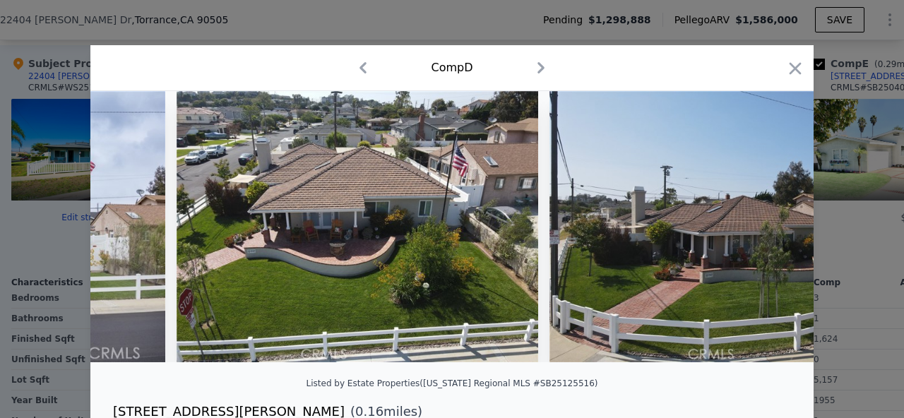
scroll to position [0, 339]
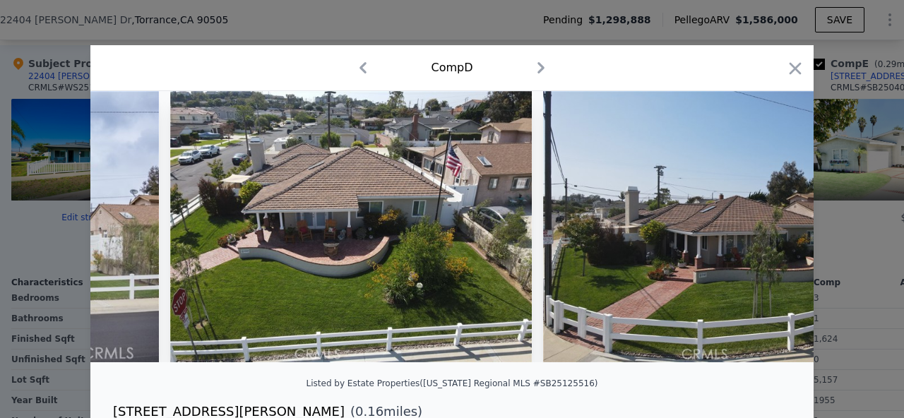
click at [777, 230] on img at bounding box center [723, 226] width 361 height 271
click at [777, 229] on icon at bounding box center [776, 227] width 8 height 14
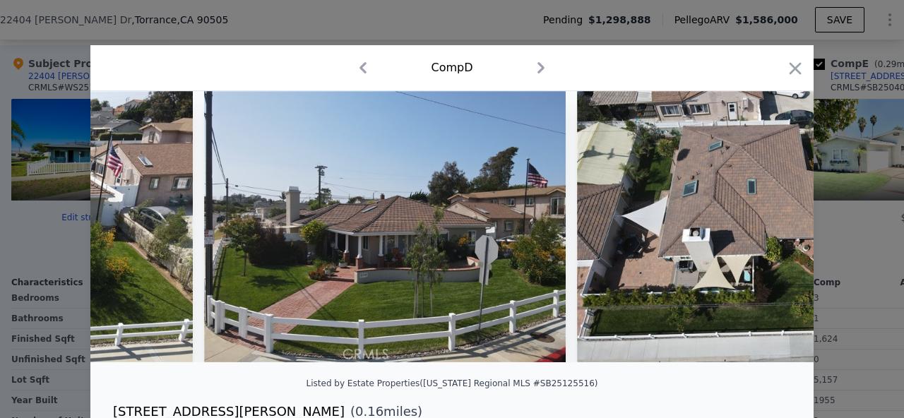
click at [777, 229] on img at bounding box center [757, 226] width 361 height 271
click at [777, 229] on icon at bounding box center [776, 227] width 8 height 14
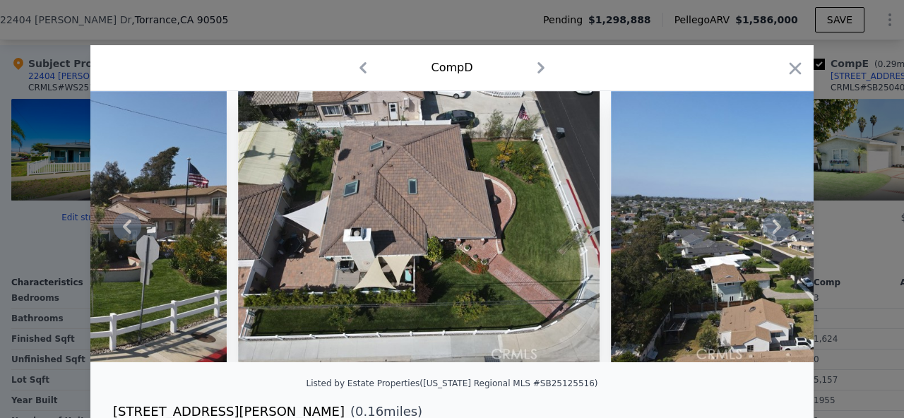
click at [777, 229] on icon at bounding box center [776, 227] width 8 height 14
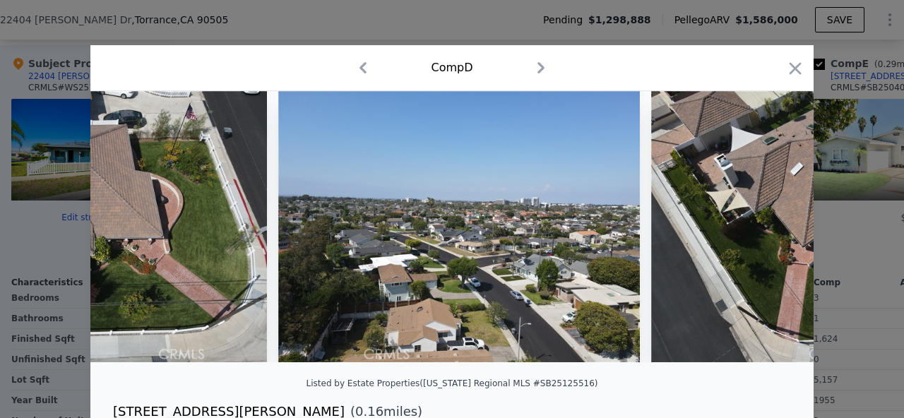
scroll to position [0, 1356]
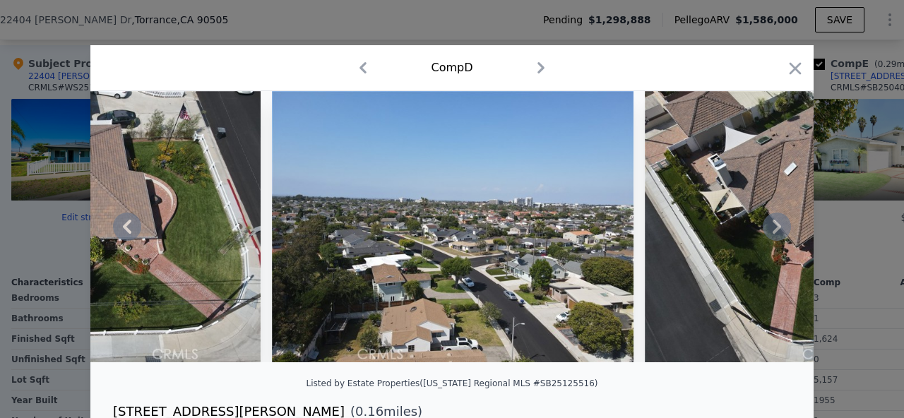
click at [777, 229] on div at bounding box center [451, 226] width 723 height 271
click at [777, 229] on icon at bounding box center [776, 227] width 8 height 14
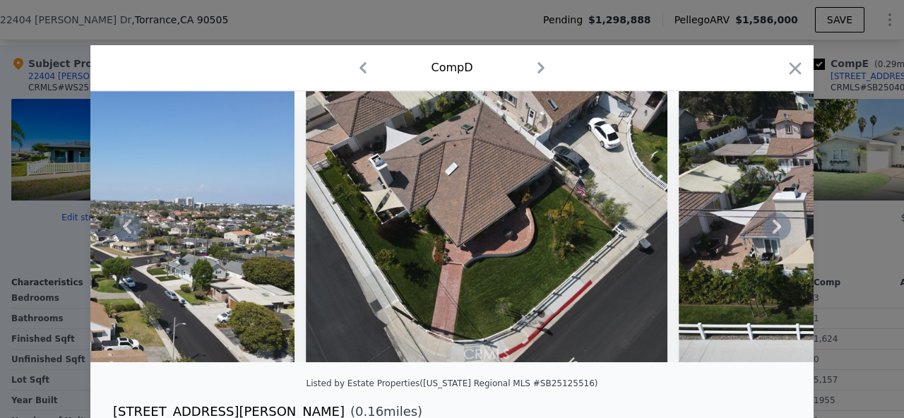
click at [776, 229] on icon at bounding box center [776, 227] width 8 height 14
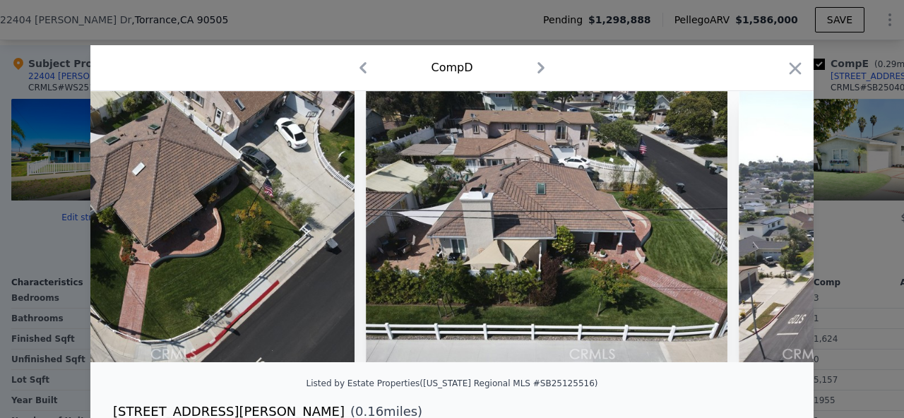
scroll to position [0, 2033]
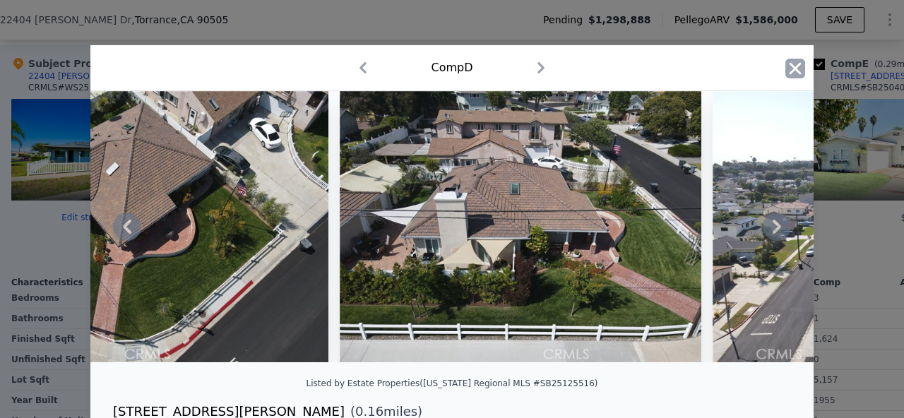
click at [789, 66] on icon "button" at bounding box center [795, 69] width 20 height 20
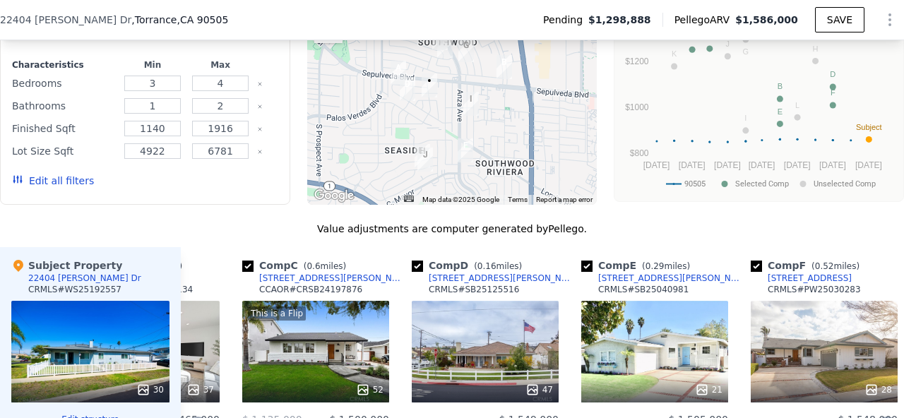
scroll to position [1107, 0]
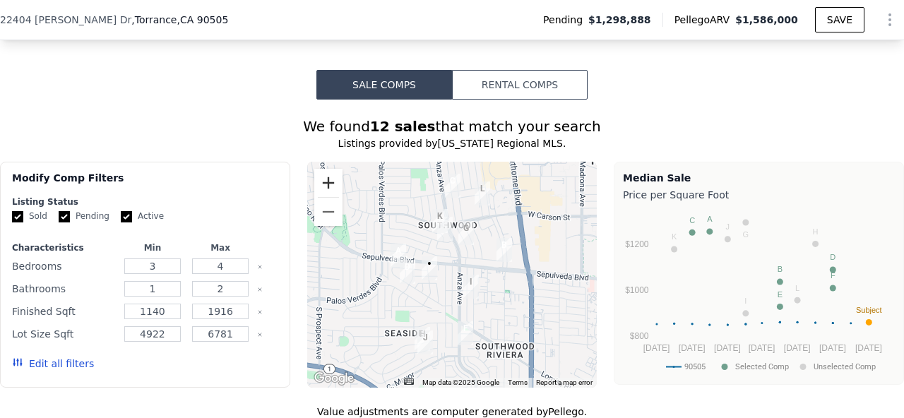
click at [332, 186] on button "Zoom in" at bounding box center [328, 183] width 28 height 28
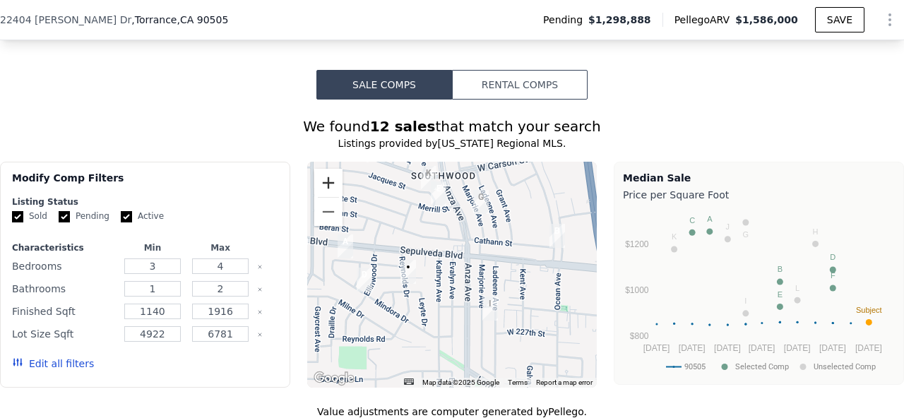
click at [332, 185] on button "Zoom in" at bounding box center [328, 183] width 28 height 28
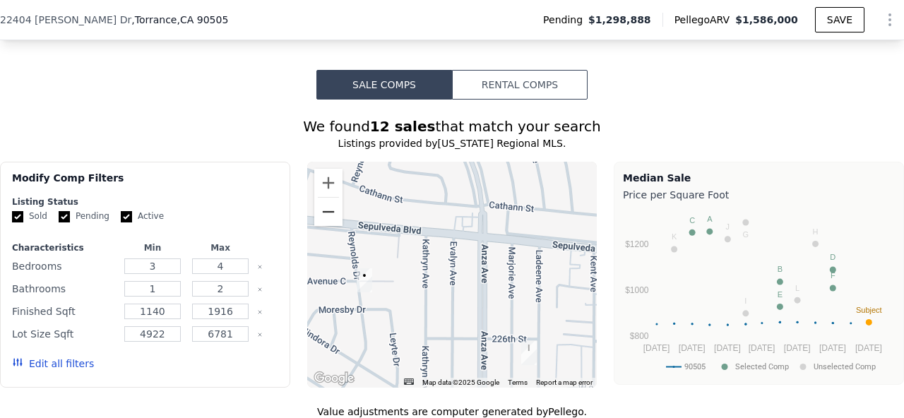
click at [331, 217] on button "Zoom out" at bounding box center [328, 212] width 28 height 28
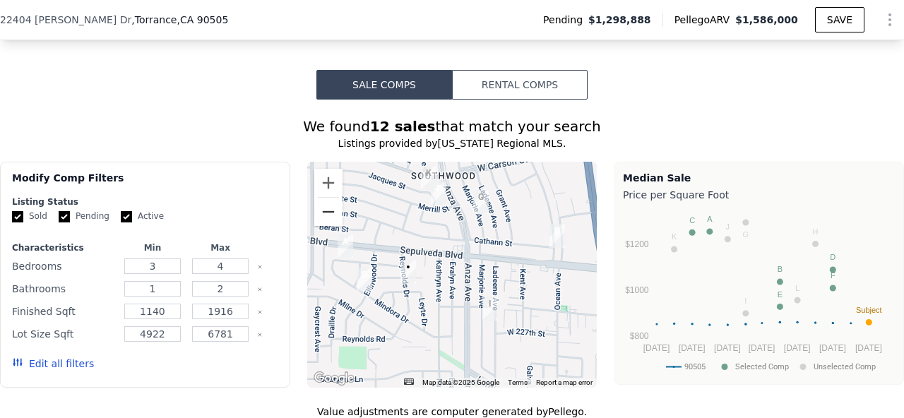
click at [331, 217] on button "Zoom out" at bounding box center [328, 212] width 28 height 28
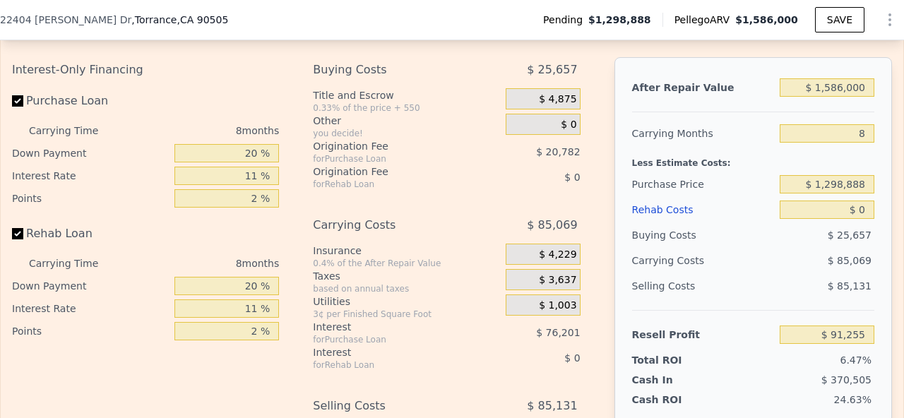
scroll to position [2193, 0]
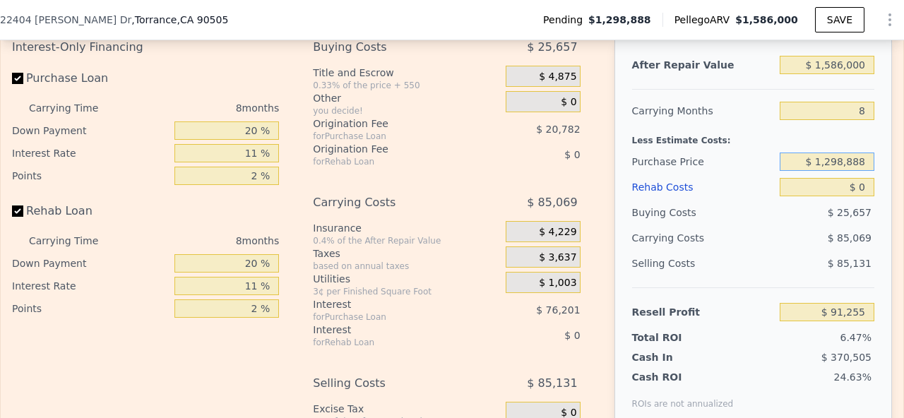
click at [833, 157] on input "$ 1,298,888" at bounding box center [826, 162] width 95 height 18
click at [574, 100] on span "$ 0" at bounding box center [569, 102] width 16 height 13
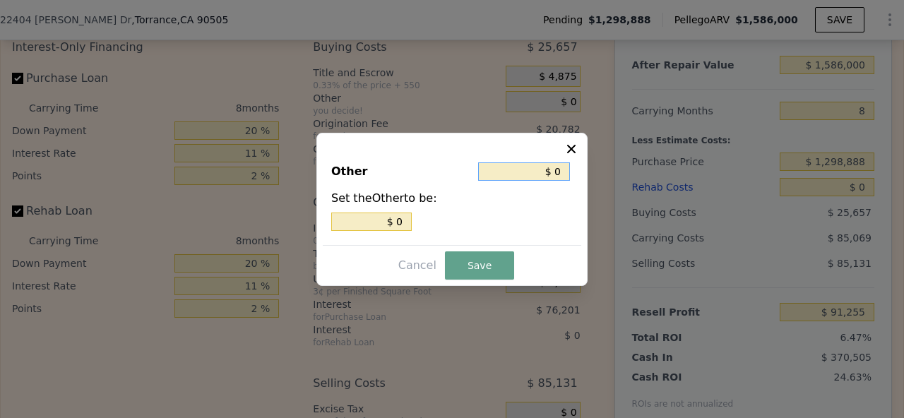
click at [558, 174] on input "$ 0" at bounding box center [524, 171] width 92 height 18
type input "$ 1"
type input "$ 12"
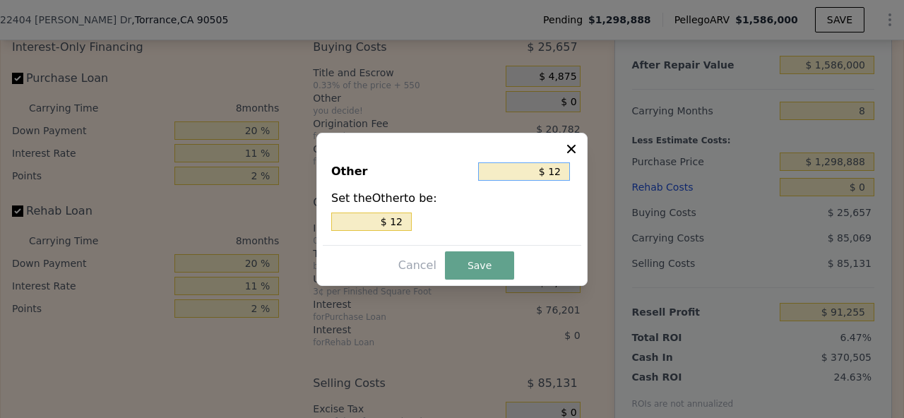
type input "$ 125"
type input "$ 1,259"
type input "$ 12,590"
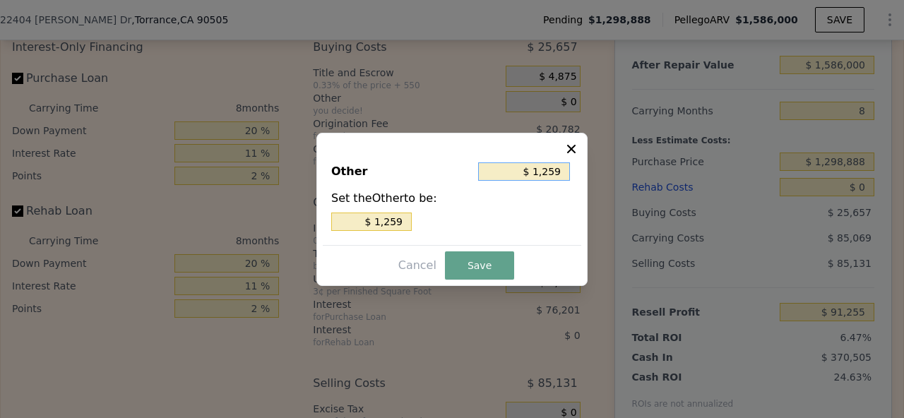
type input "$ 12,590"
click at [484, 258] on button "Save" at bounding box center [479, 265] width 69 height 28
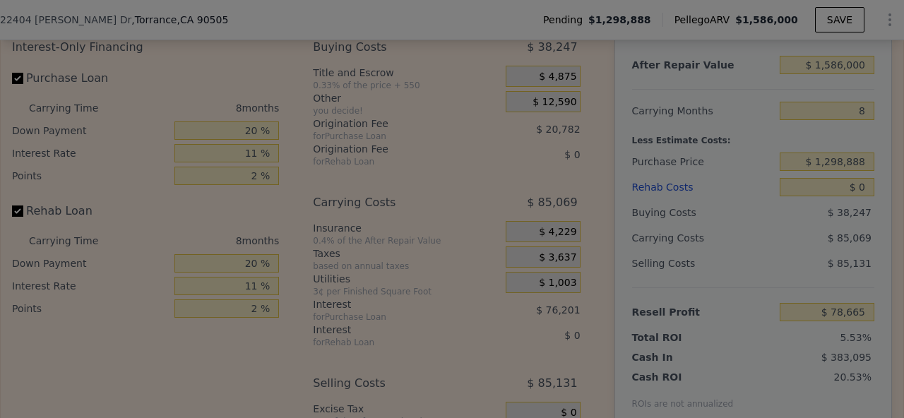
type input "$ 78,665"
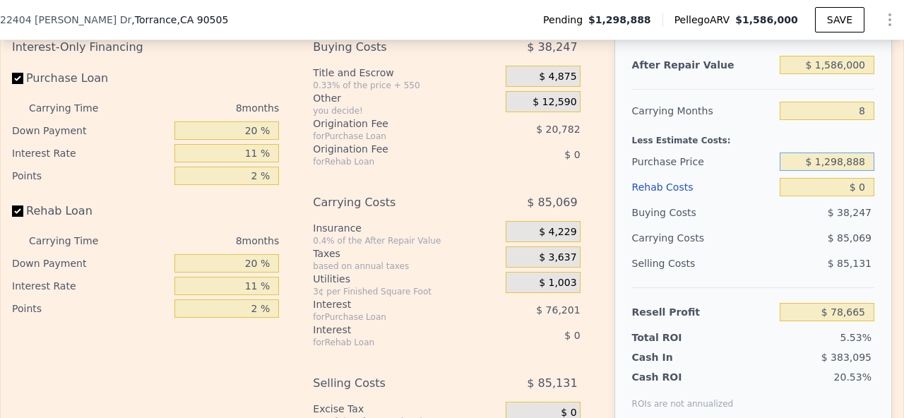
click at [841, 165] on input "$ 1,298,888" at bounding box center [826, 162] width 95 height 18
type input "$ 1,259,888"
click at [727, 236] on div "$ 85,069" at bounding box center [800, 237] width 148 height 25
type input "$ 120,707"
click at [15, 209] on input "Rehab Loan" at bounding box center [17, 210] width 11 height 11
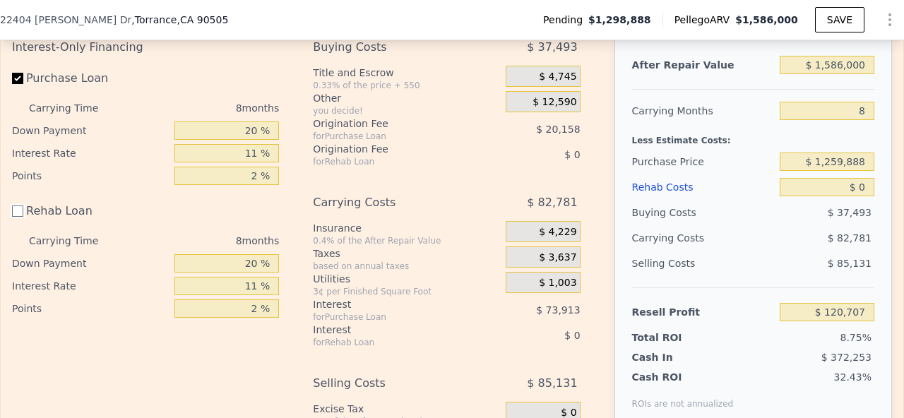
checkbox input "false"
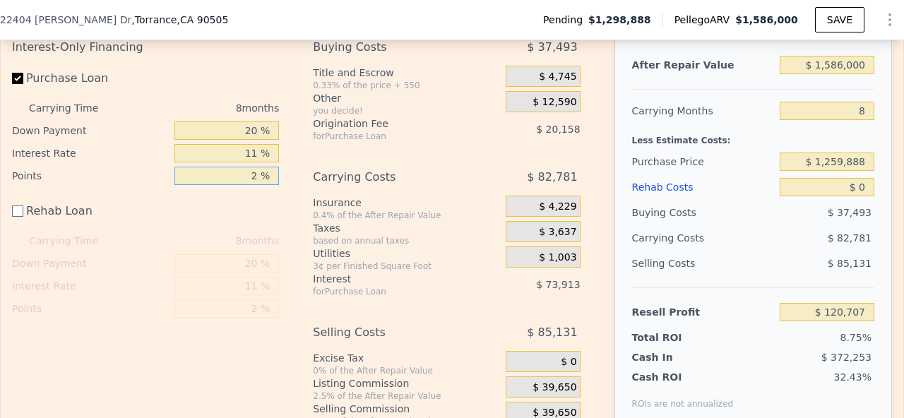
click at [257, 179] on input "2 %" at bounding box center [226, 176] width 104 height 18
type input ".5 %"
type input "$ 135,825"
click at [258, 155] on input "11 %" at bounding box center [226, 153] width 104 height 18
type input "0.5 %"
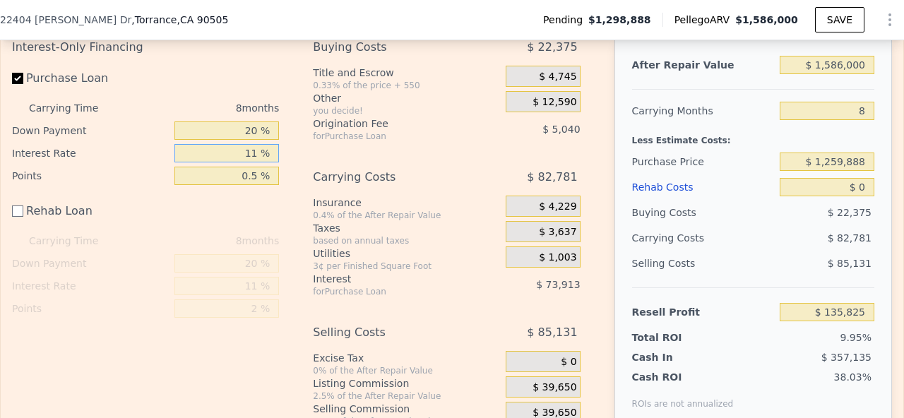
type input "1 %"
type input "$ 203,017"
type input "10 %"
type input "$ 142,545"
type input "10.25 %"
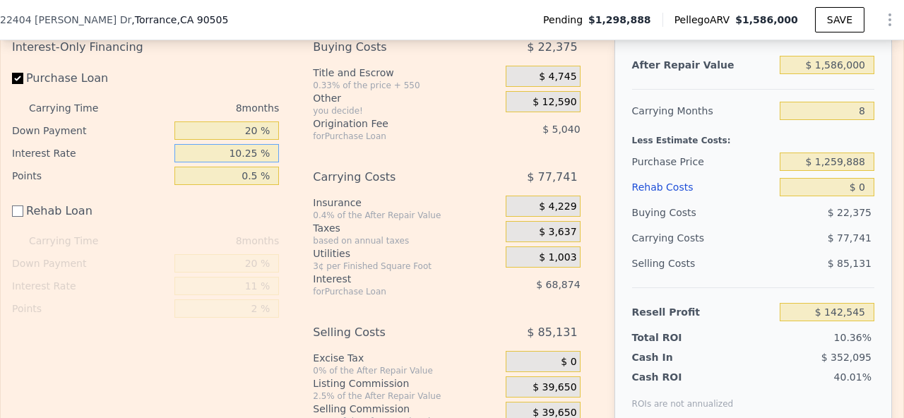
type input "$ 140,865"
type input "10.25 %"
click at [232, 218] on div "Rehab Loan" at bounding box center [145, 213] width 267 height 31
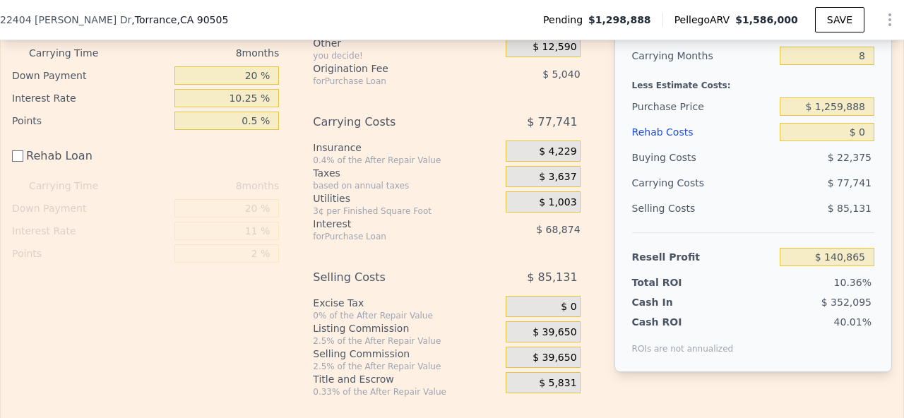
scroll to position [2313, 0]
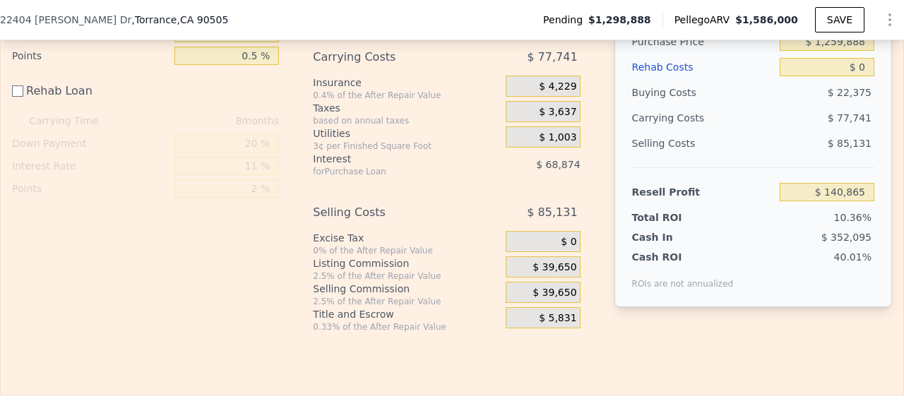
click at [553, 294] on span "$ 39,650" at bounding box center [554, 293] width 44 height 13
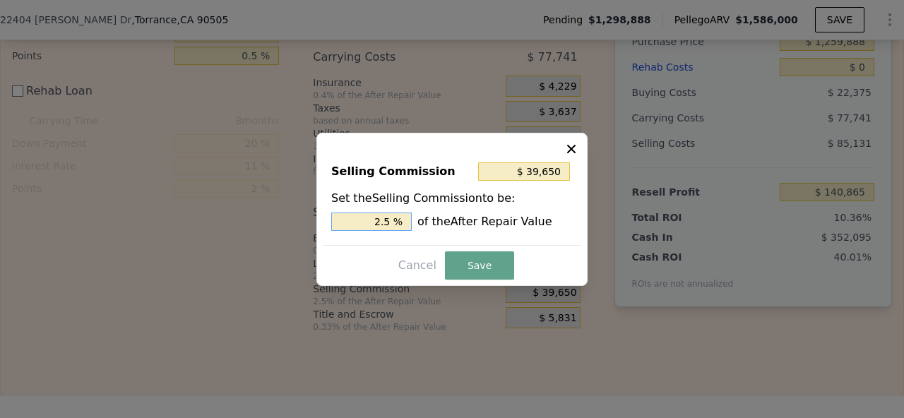
click at [391, 222] on input "2.5 %" at bounding box center [371, 222] width 80 height 18
type input "$ 31,720"
type input "2. %"
type input "$ 34,892"
type input "2.2 %"
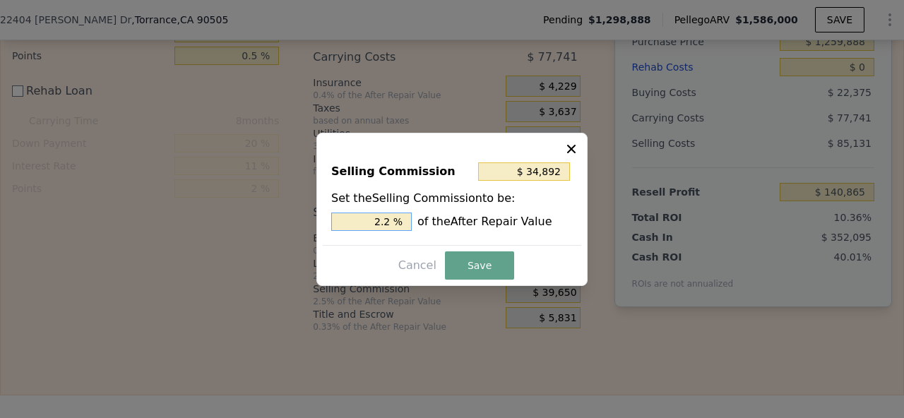
type input "$ 31,720"
type input "2 %"
click at [479, 274] on button "Save" at bounding box center [479, 265] width 69 height 28
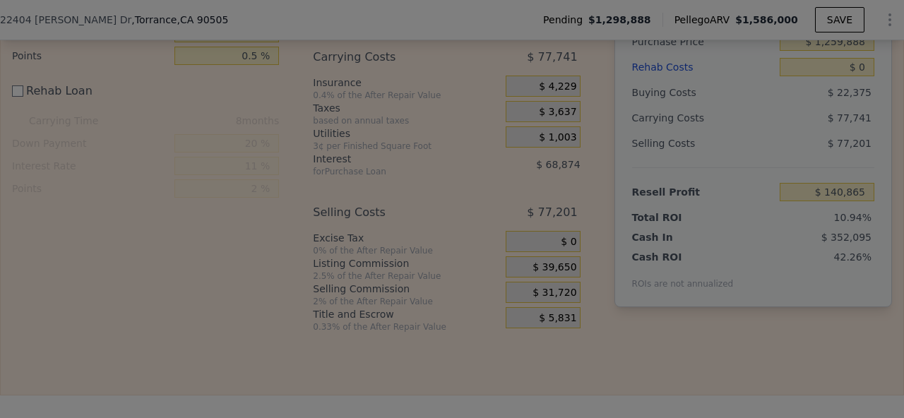
type input "$ 148,795"
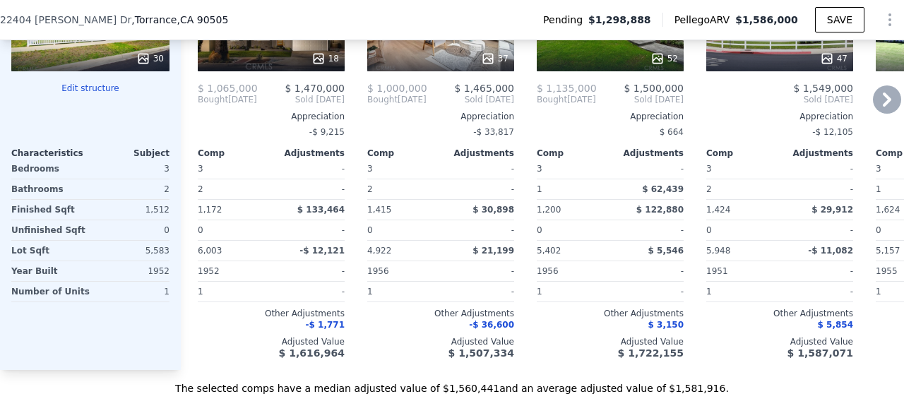
scroll to position [1458, 0]
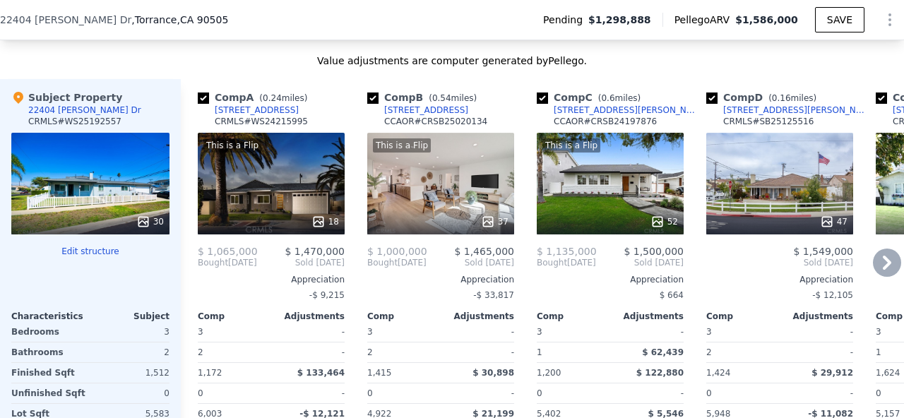
checkbox input "true"
type input "$ 91,255"
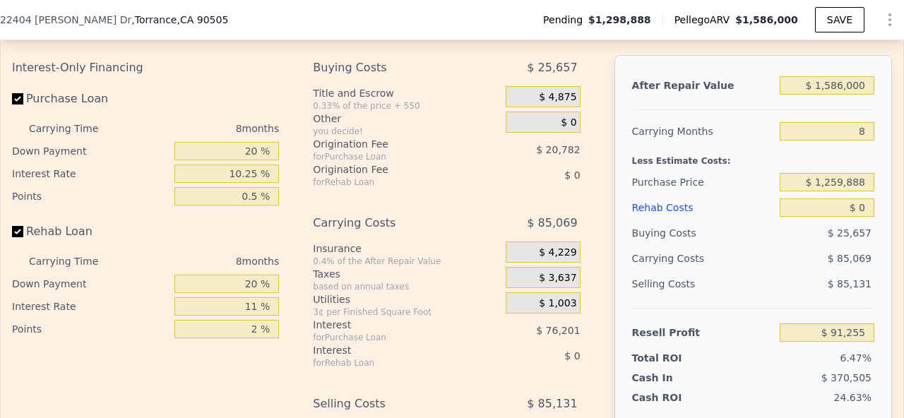
scroll to position [2175, 0]
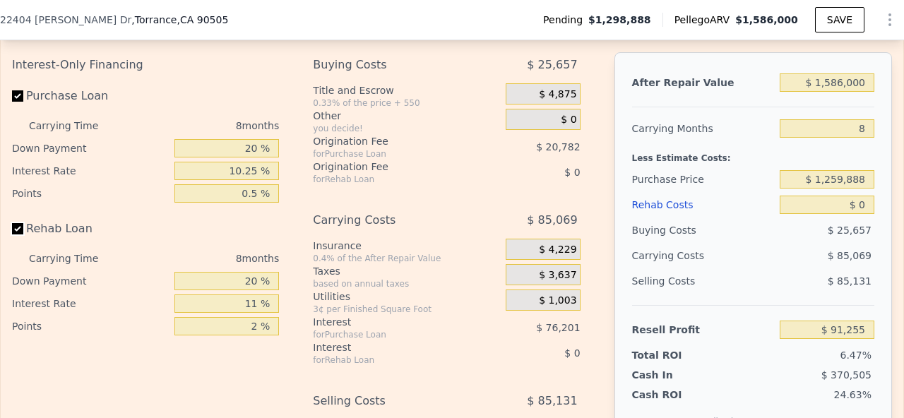
click at [18, 226] on input "Rehab Loan" at bounding box center [17, 228] width 11 height 11
checkbox input "false"
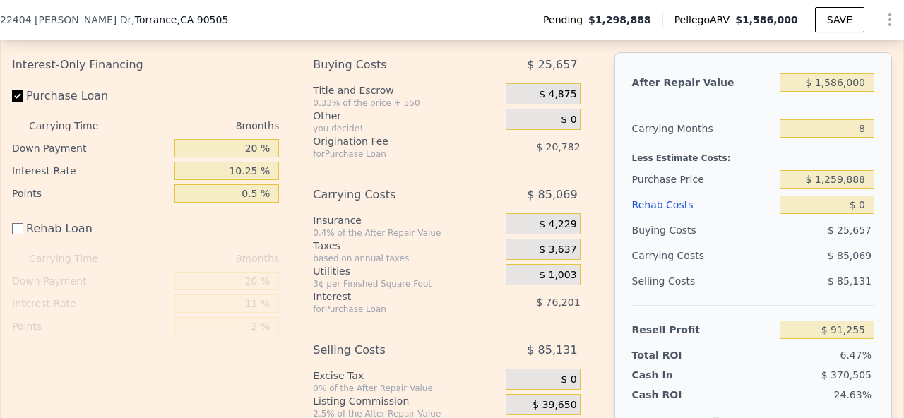
click at [577, 120] on div "$ 0" at bounding box center [543, 119] width 75 height 21
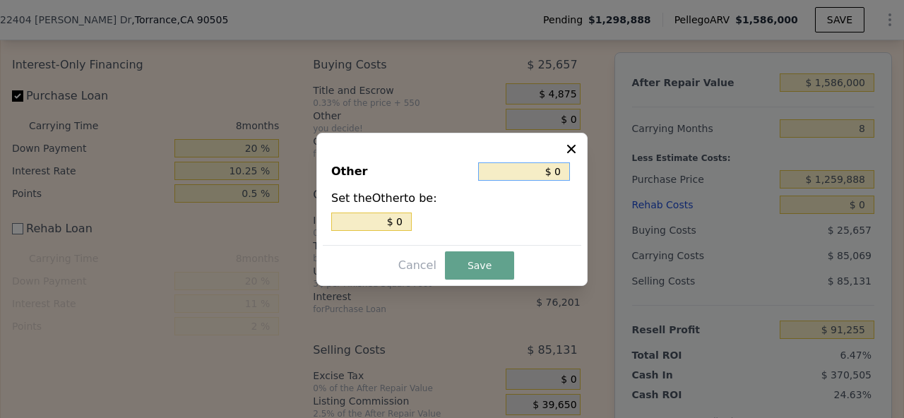
click at [557, 170] on input "$ 0" at bounding box center [524, 171] width 92 height 18
type input "$ 01"
type input "$ 1"
type input "$ 012"
type input "$ 12"
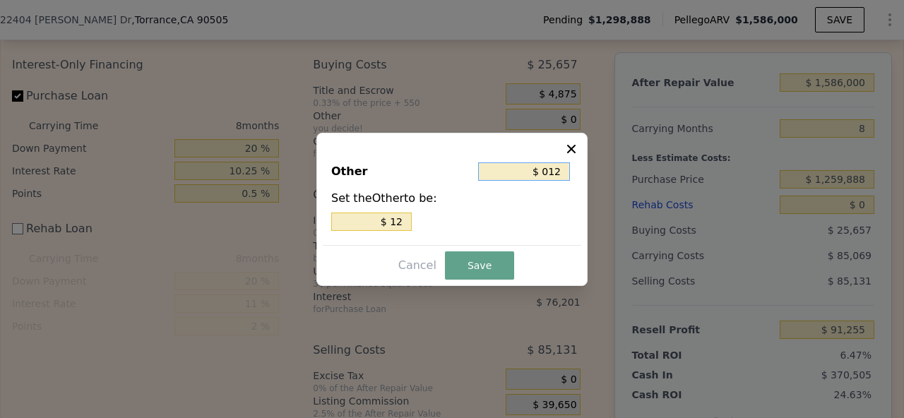
type input "$ 01"
type input "$ 1"
type input "$ 0"
type input "$ 1"
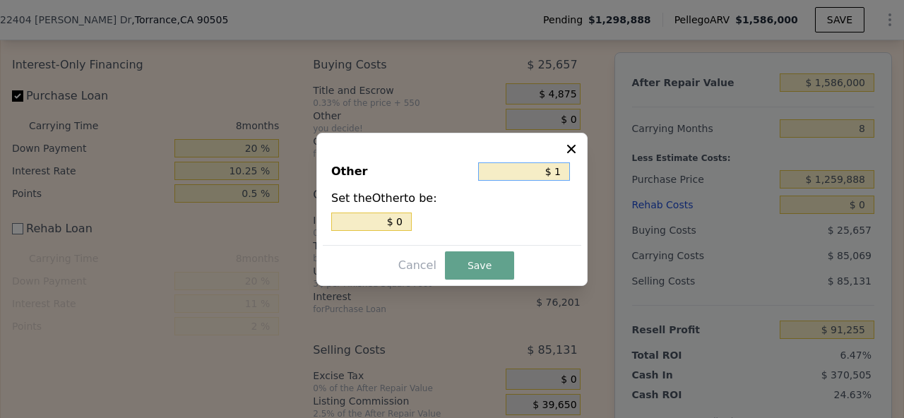
type input "$ 1"
type input "$ 12"
type input "$ 125"
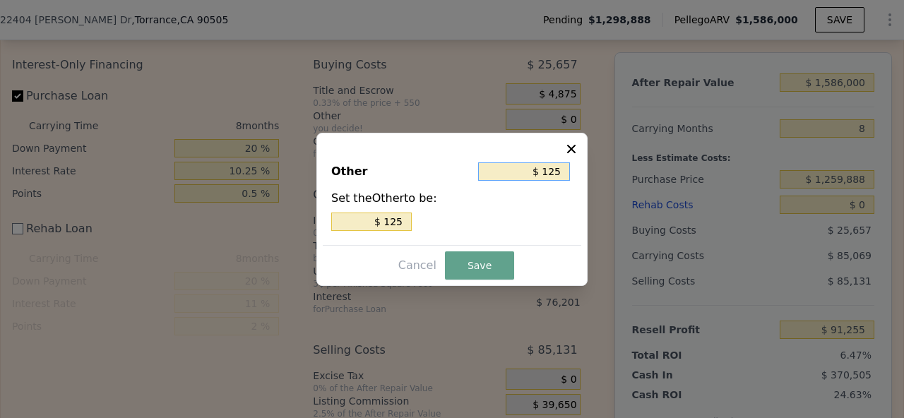
type input "$ 1,259"
type input "$ 12,590"
type input "$ 125,900"
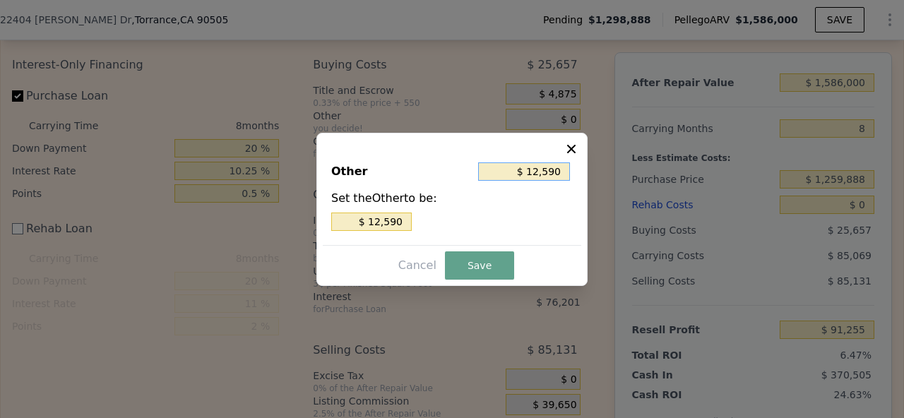
type input "$ 125,900"
type input "$ 1,259,000"
type input "$ 125,900"
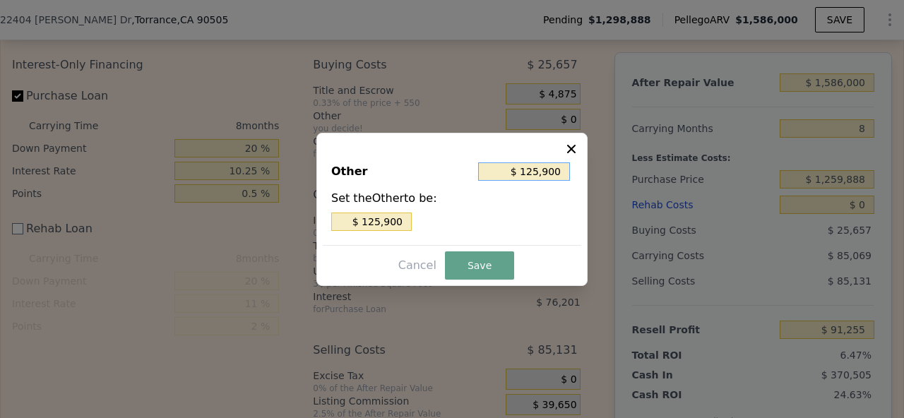
type input "$ 12,590"
click at [474, 268] on button "Save" at bounding box center [479, 265] width 69 height 28
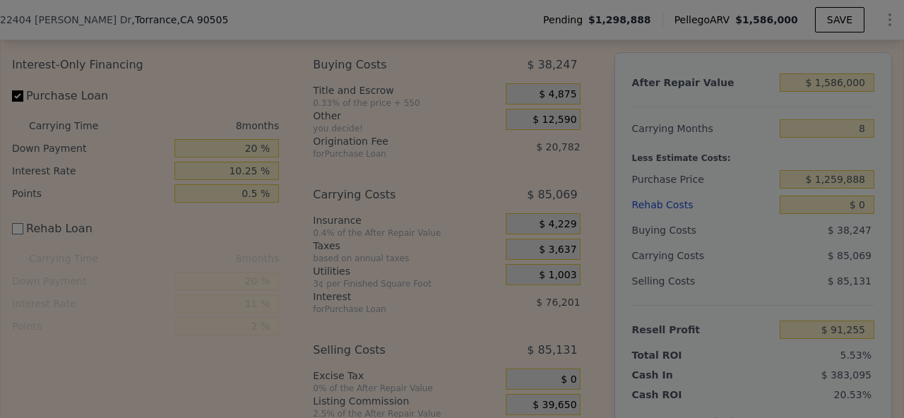
type input "$ 78,665"
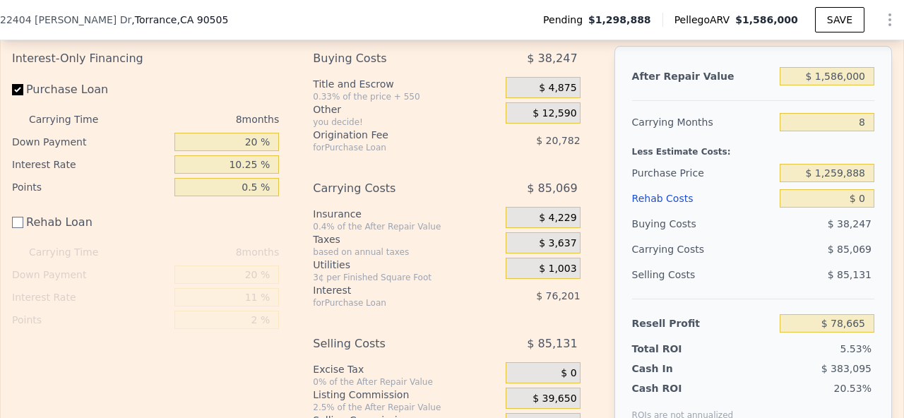
scroll to position [2180, 0]
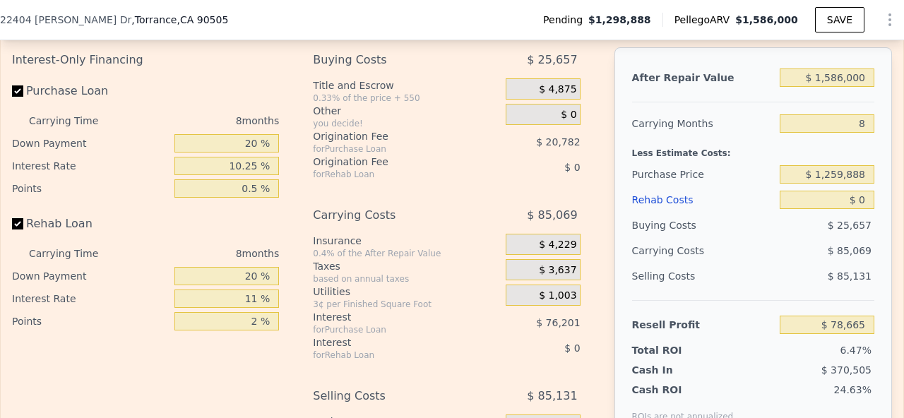
checkbox input "true"
type input "$ 91,255"
